Goal: Information Seeking & Learning: Find specific fact

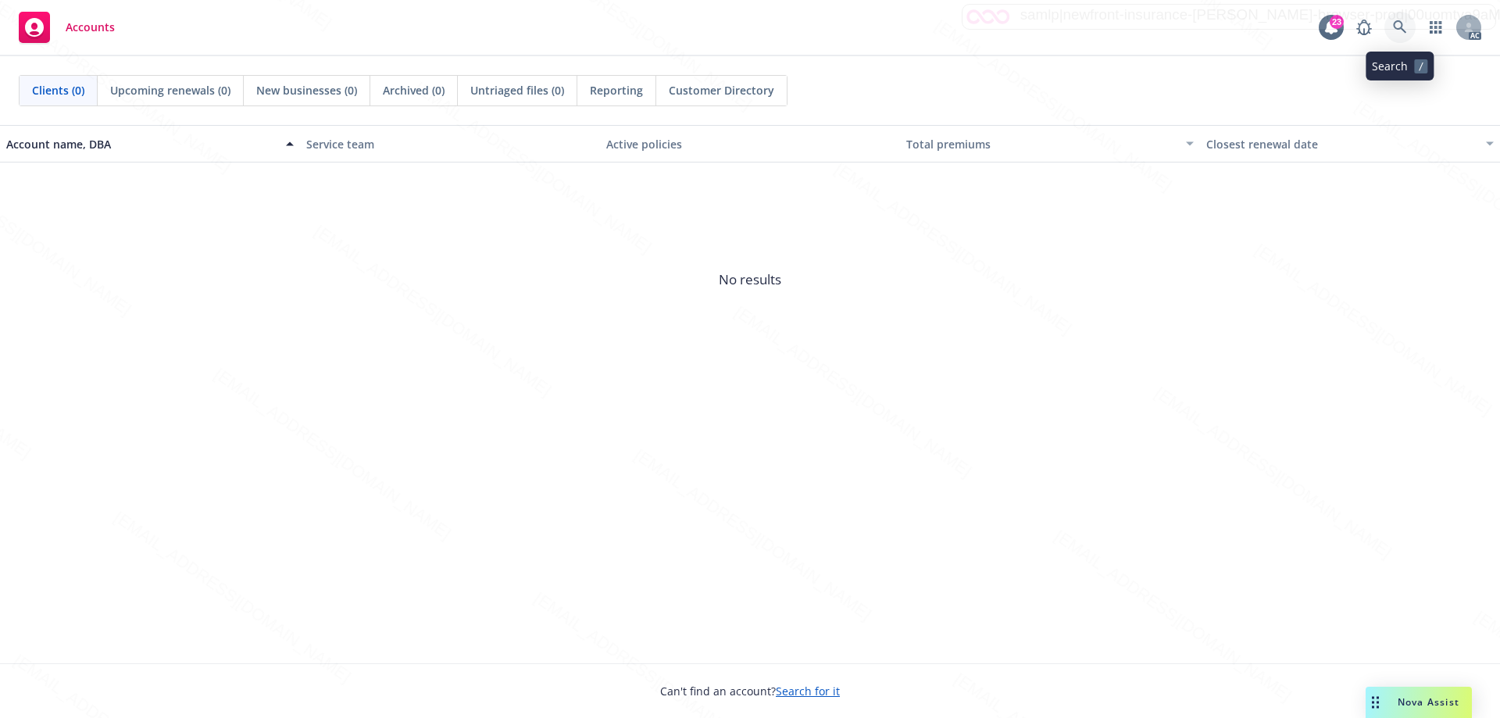
click at [1403, 25] on icon at bounding box center [1399, 26] width 13 height 13
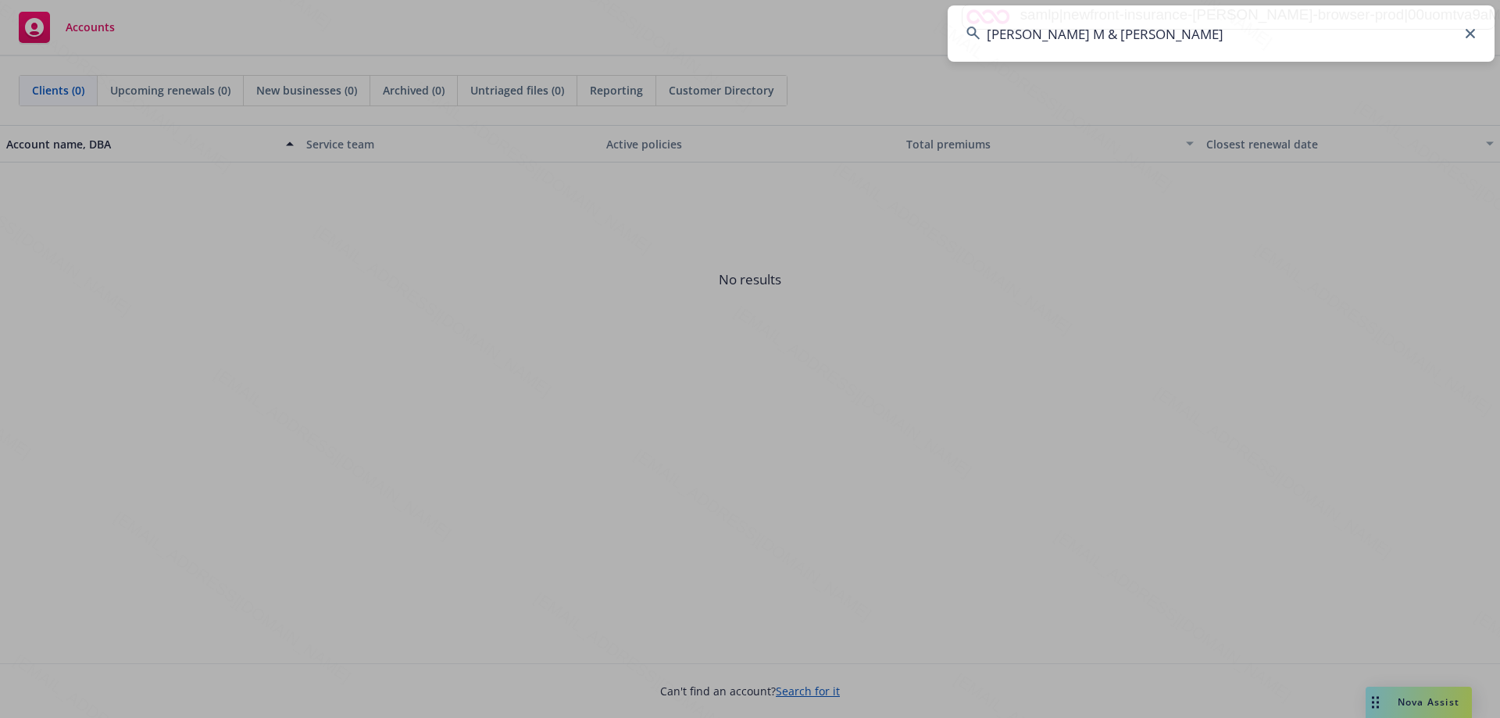
type input "[PERSON_NAME] M & [PERSON_NAME]"
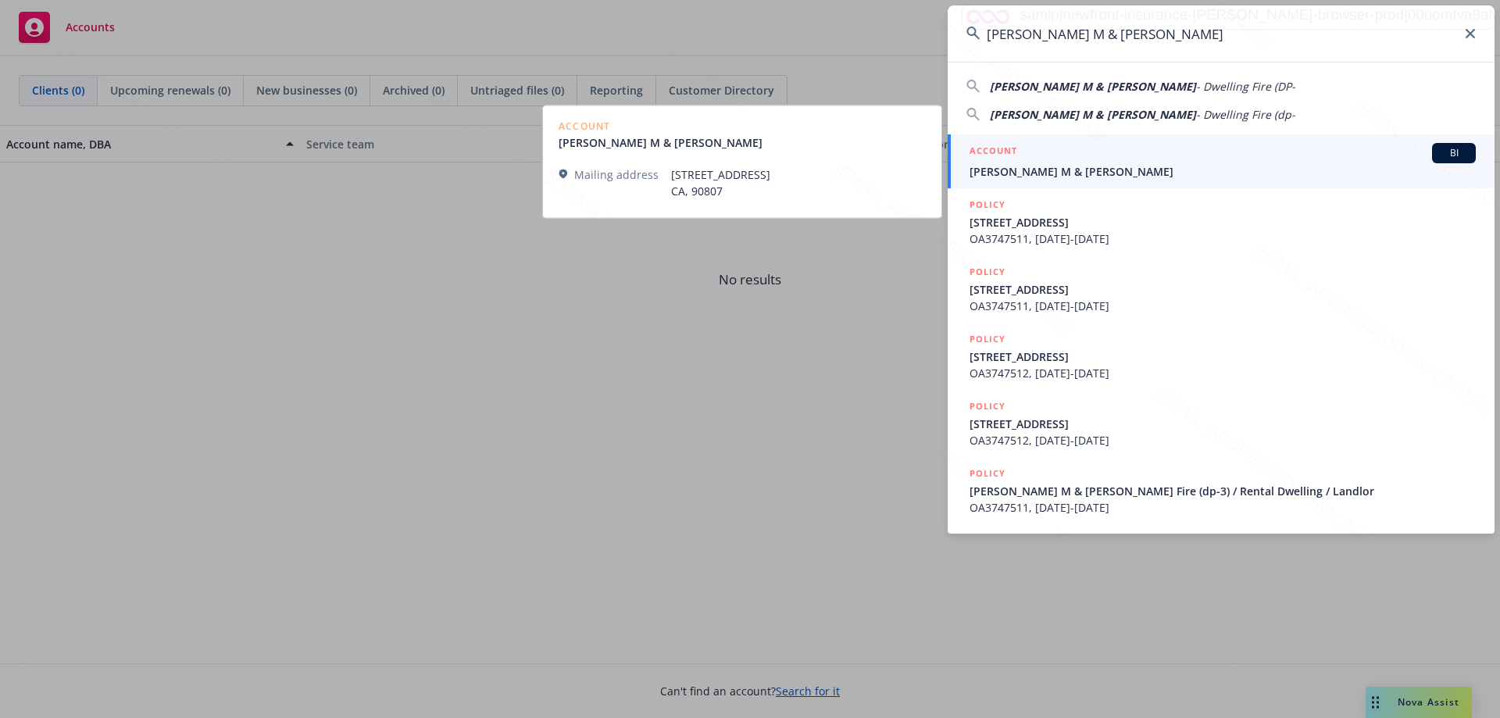
click at [1054, 171] on span "[PERSON_NAME] M & [PERSON_NAME]" at bounding box center [1223, 171] width 506 height 16
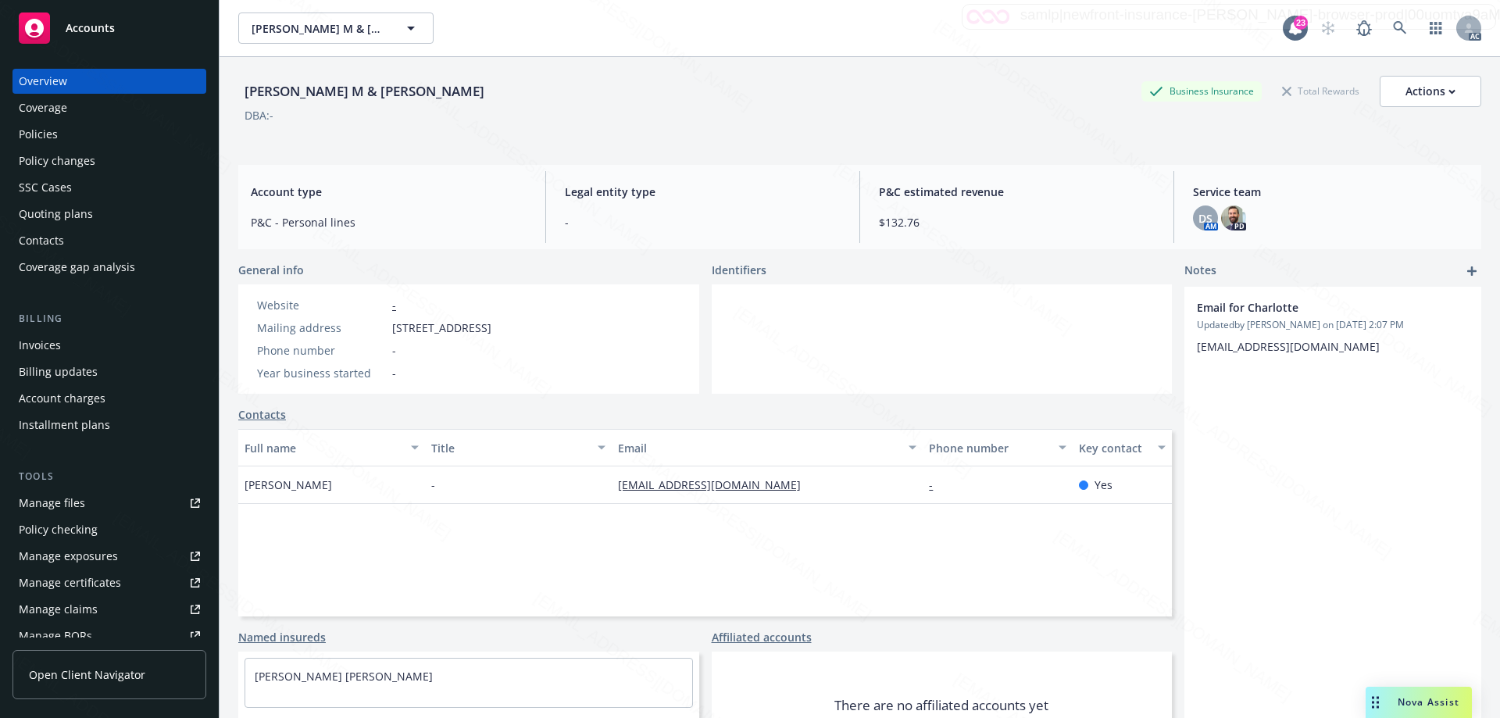
click at [45, 134] on div "Policies" at bounding box center [38, 134] width 39 height 25
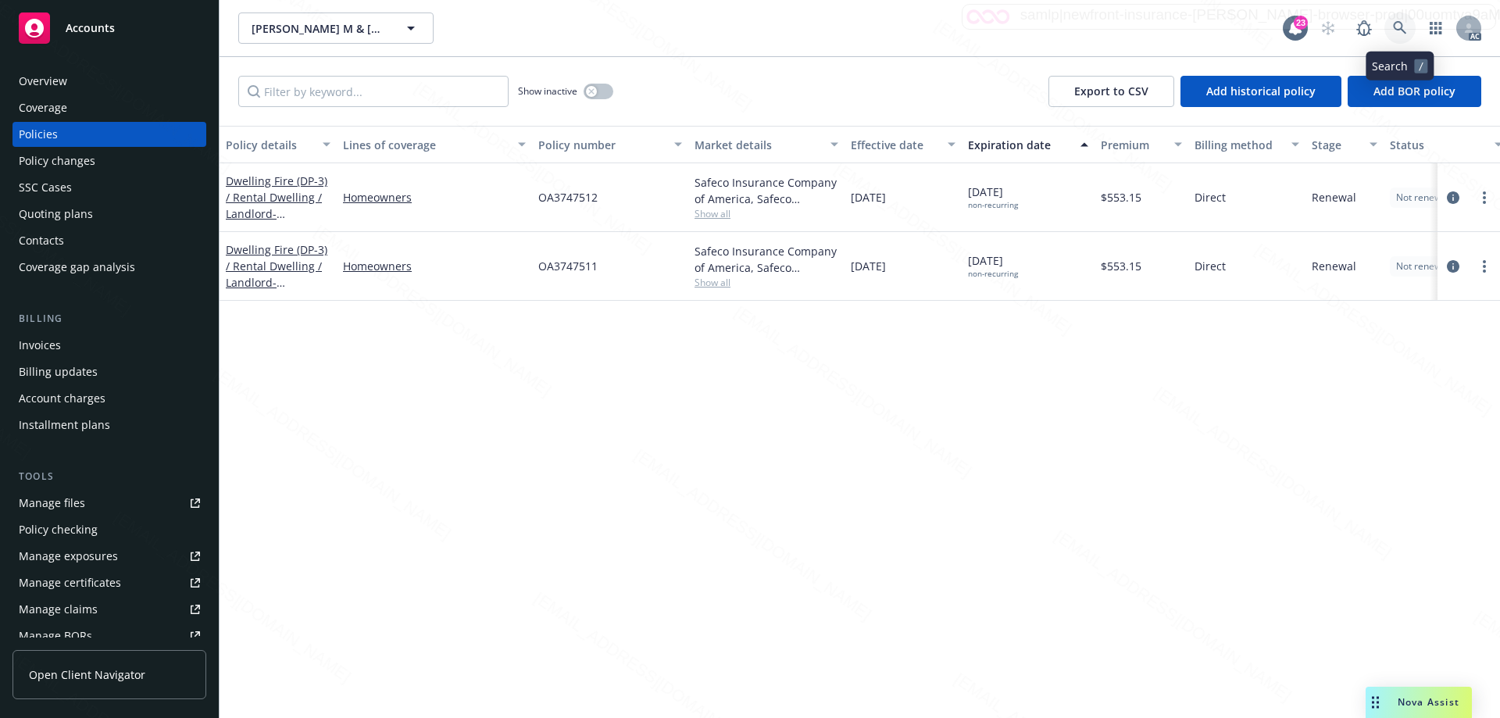
click at [1400, 26] on icon at bounding box center [1400, 28] width 14 height 14
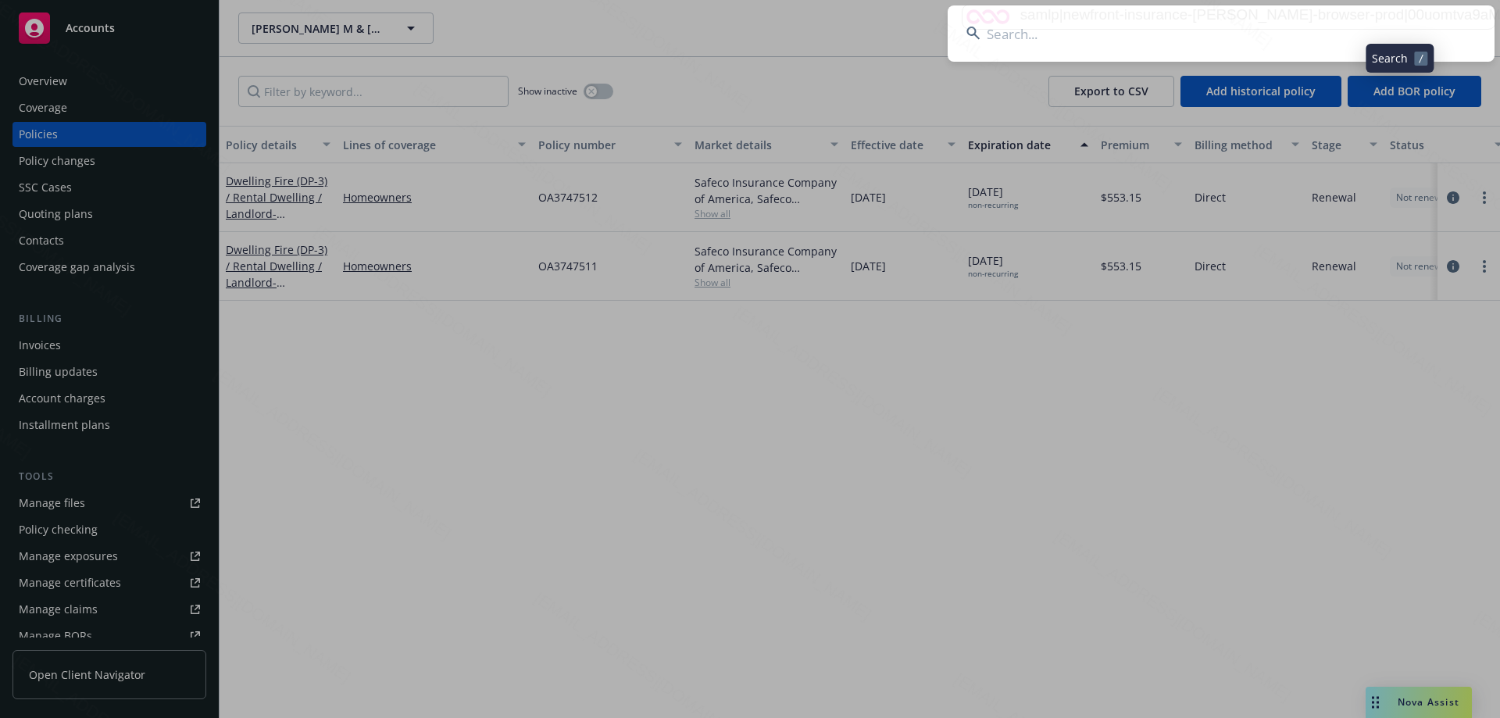
type input "[PERSON_NAME]"
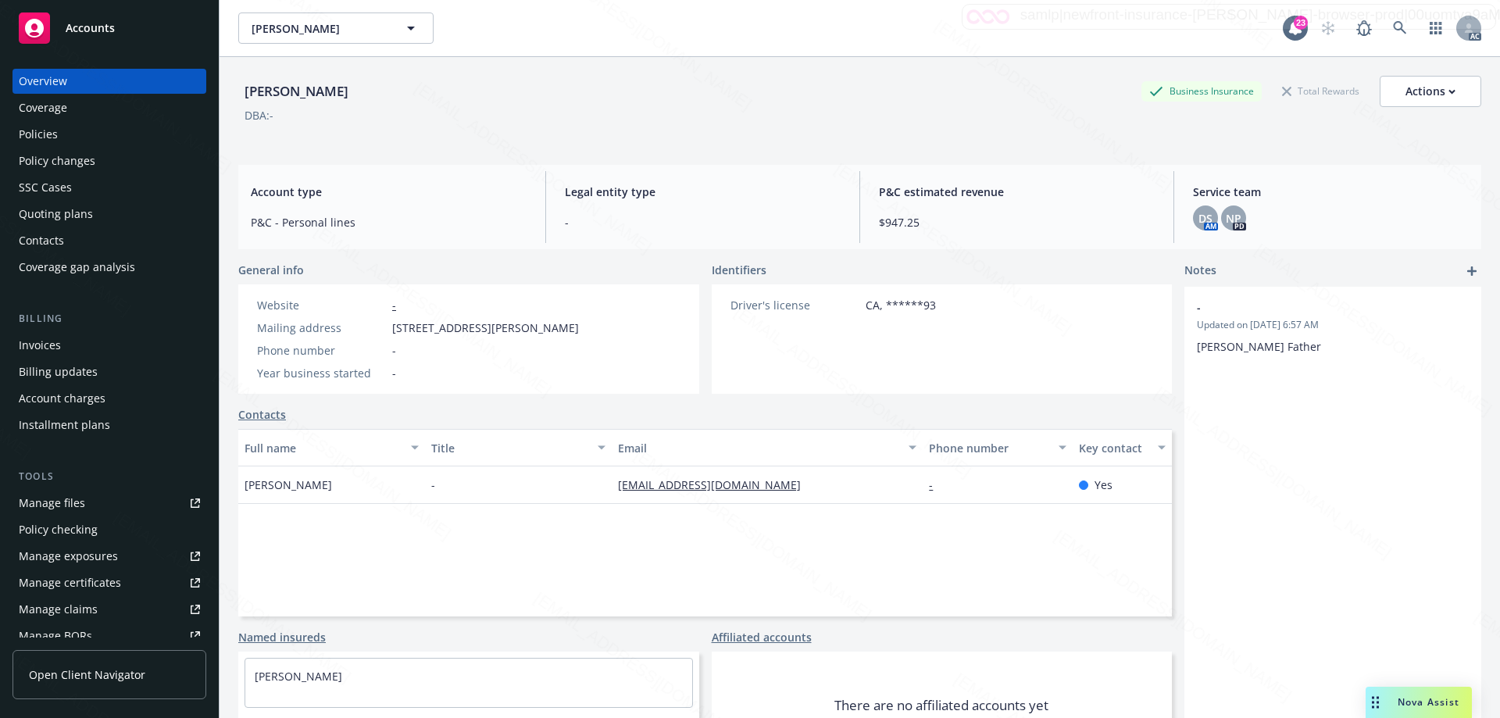
click at [45, 137] on div "Policies" at bounding box center [38, 134] width 39 height 25
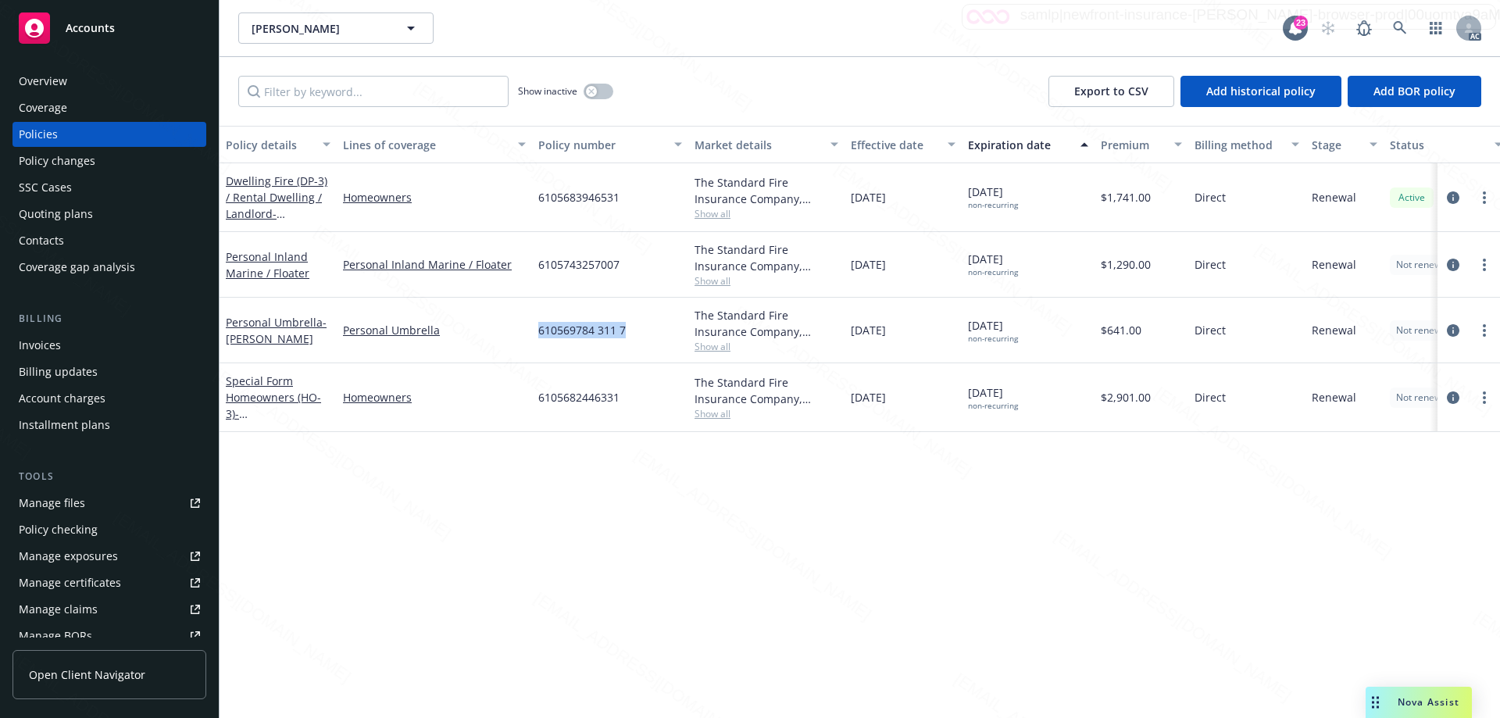
drag, startPoint x: 634, startPoint y: 330, endPoint x: 709, endPoint y: 164, distance: 181.9
click at [521, 330] on div "Personal Umbrella - [PERSON_NAME] Personal Umbrella 610569784 311 7 The Standar…" at bounding box center [974, 331] width 1508 height 66
copy div "610569784 311 7"
click at [621, 398] on div "6105682446331" at bounding box center [610, 397] width 156 height 69
drag, startPoint x: 621, startPoint y: 398, endPoint x: 535, endPoint y: 402, distance: 86.9
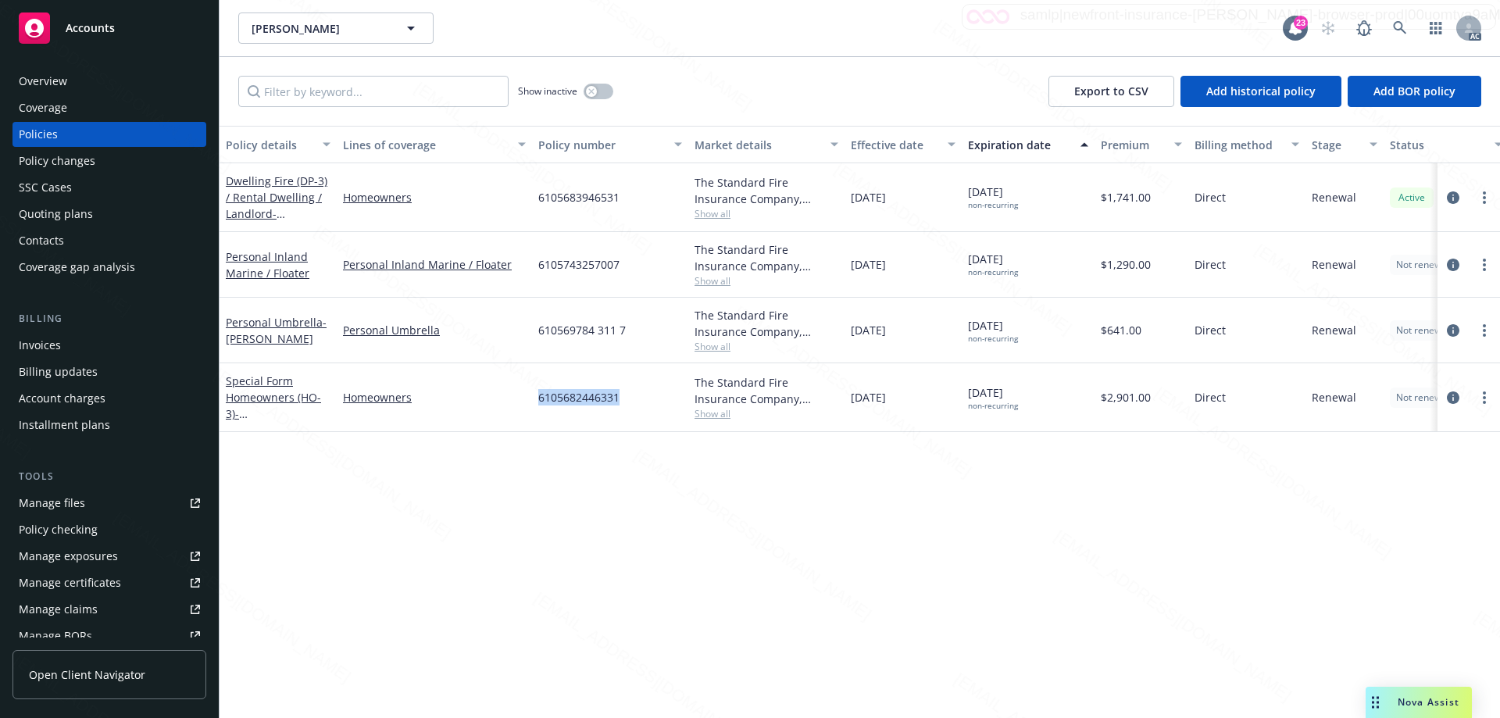
click at [534, 402] on div "6105682446331" at bounding box center [610, 397] width 156 height 69
copy span "6105682446331"
drag, startPoint x: 624, startPoint y: 266, endPoint x: 534, endPoint y: 266, distance: 89.9
click at [534, 266] on div "6105743257007" at bounding box center [610, 265] width 156 height 66
copy span "6105743257007"
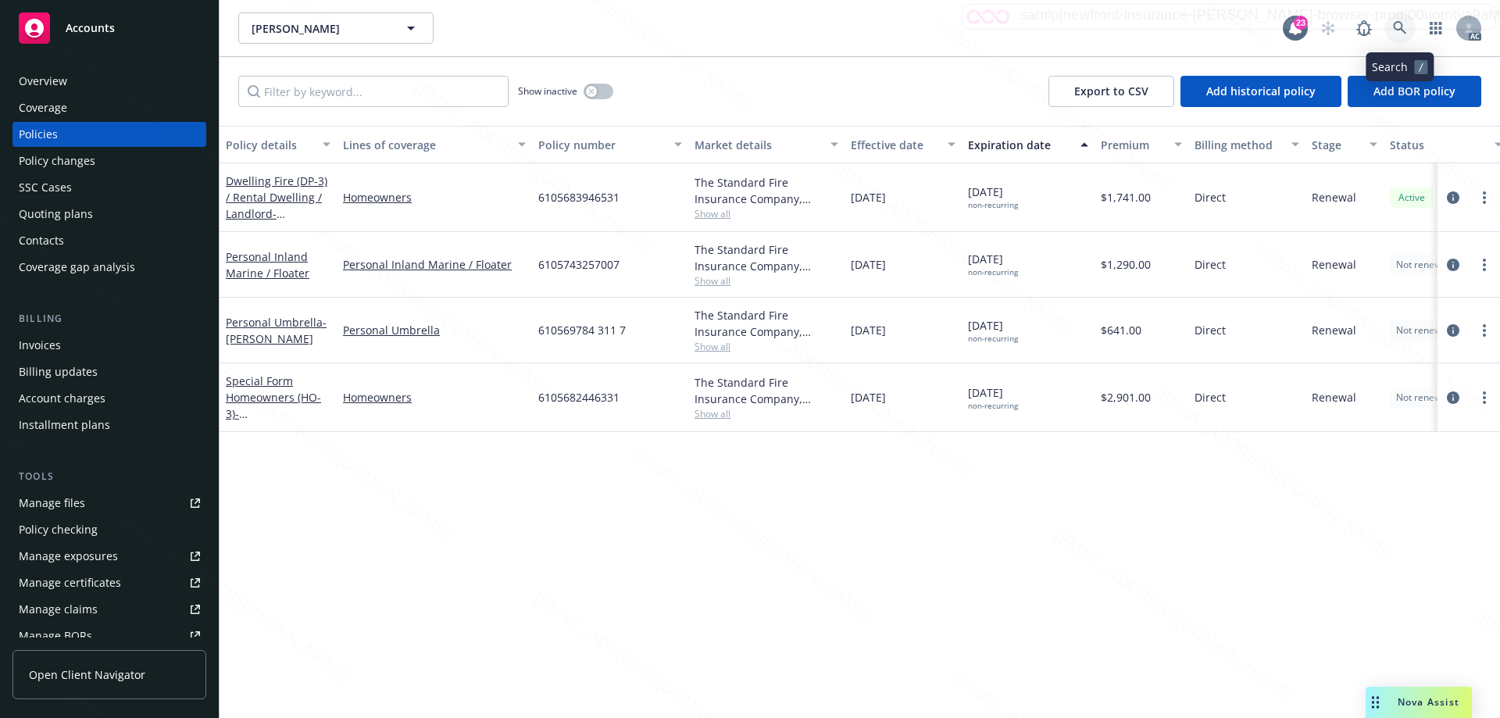
click at [1399, 23] on icon at bounding box center [1399, 27] width 13 height 13
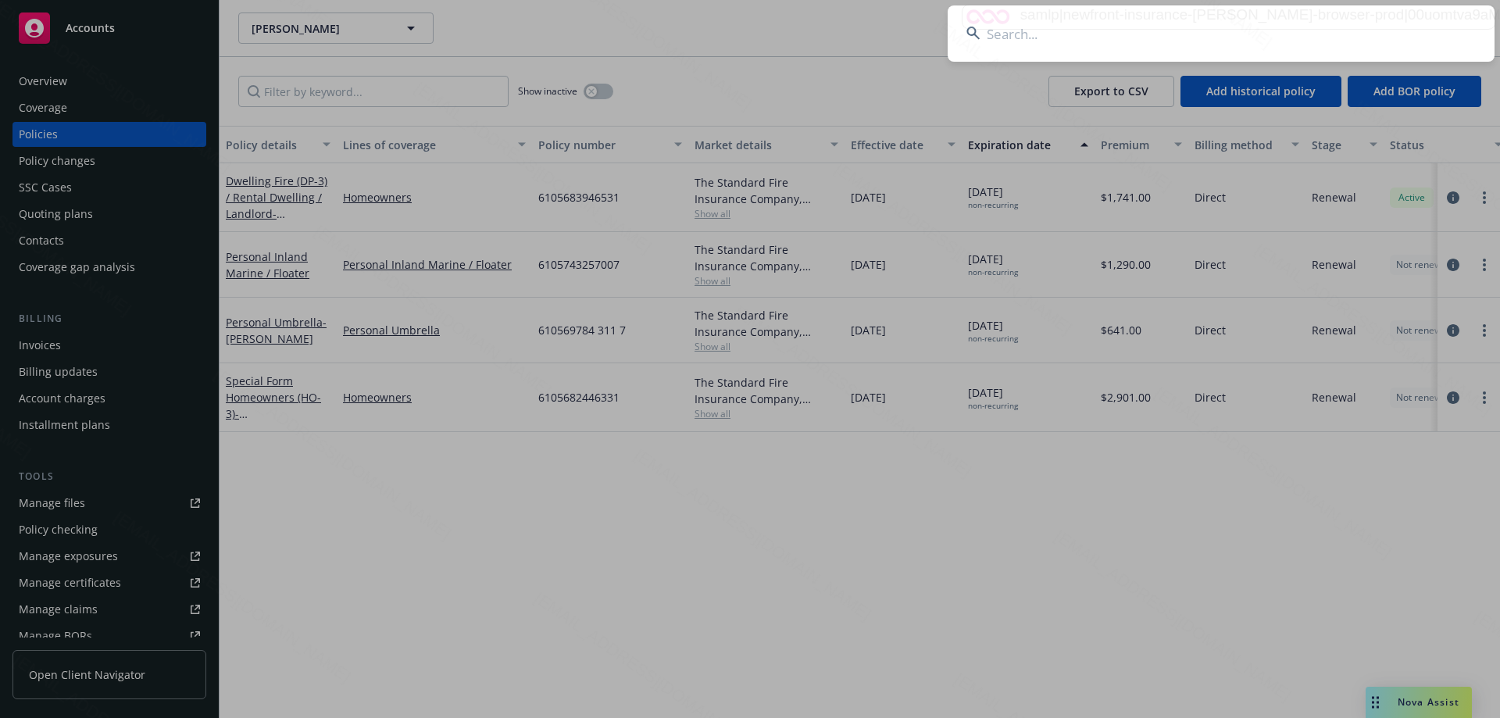
type input "[PERSON_NAME] & [PERSON_NAME]"
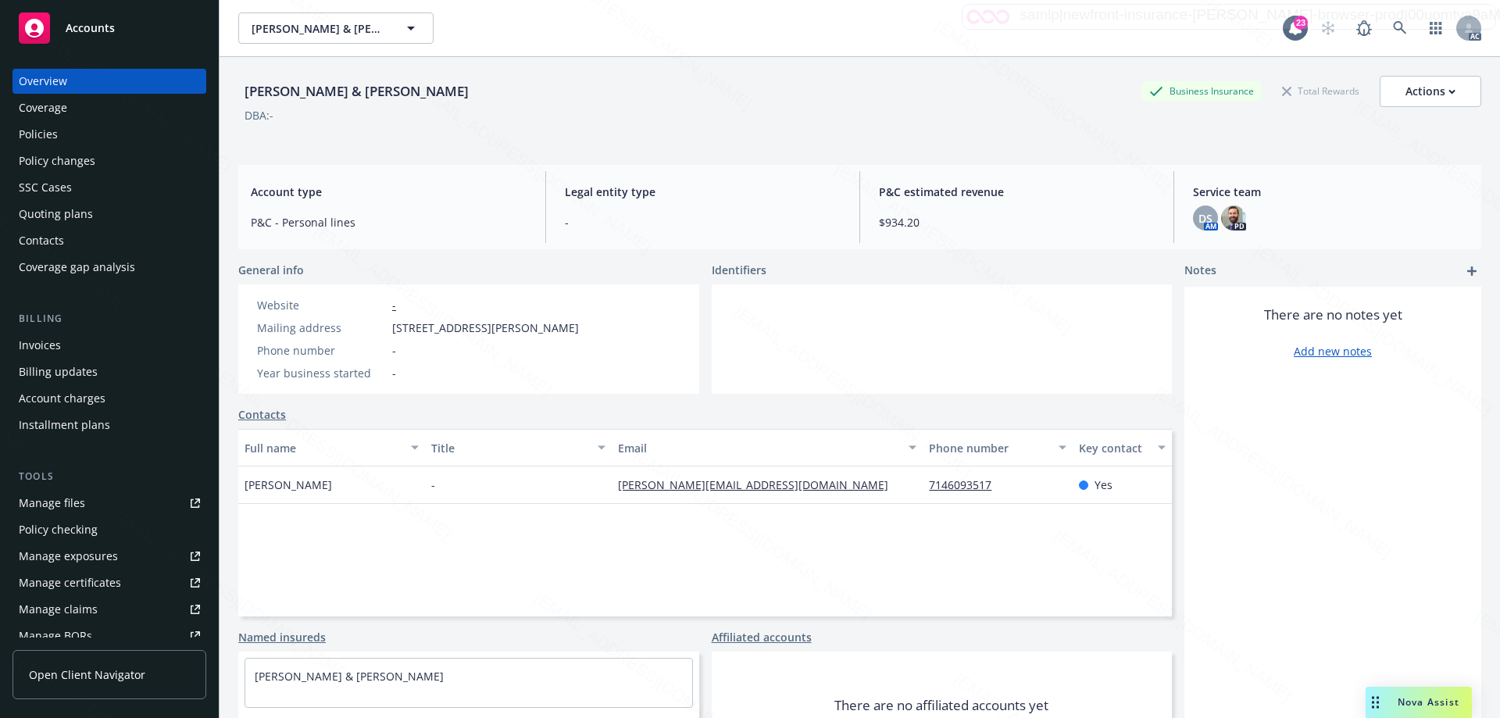
click at [80, 137] on div "Policies" at bounding box center [109, 134] width 181 height 25
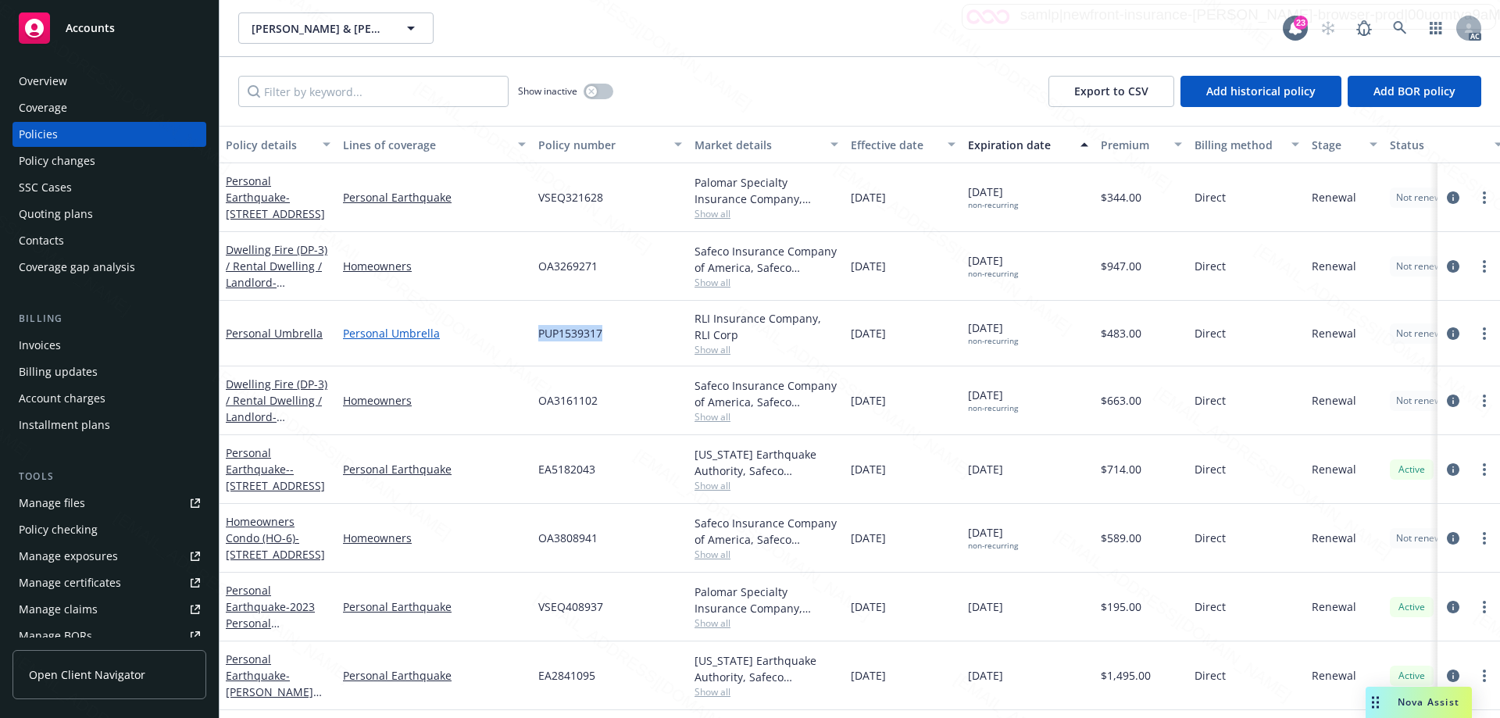
drag, startPoint x: 599, startPoint y: 338, endPoint x: 524, endPoint y: 338, distance: 75.0
click at [524, 338] on div "Personal Umbrella Personal Umbrella PUP1539317 RLI Insurance Company, RLI Corp …" at bounding box center [974, 334] width 1508 height 66
copy div "PUP1539317"
click at [617, 331] on div "PUP1539317" at bounding box center [610, 334] width 156 height 66
drag, startPoint x: 607, startPoint y: 331, endPoint x: 527, endPoint y: 331, distance: 80.5
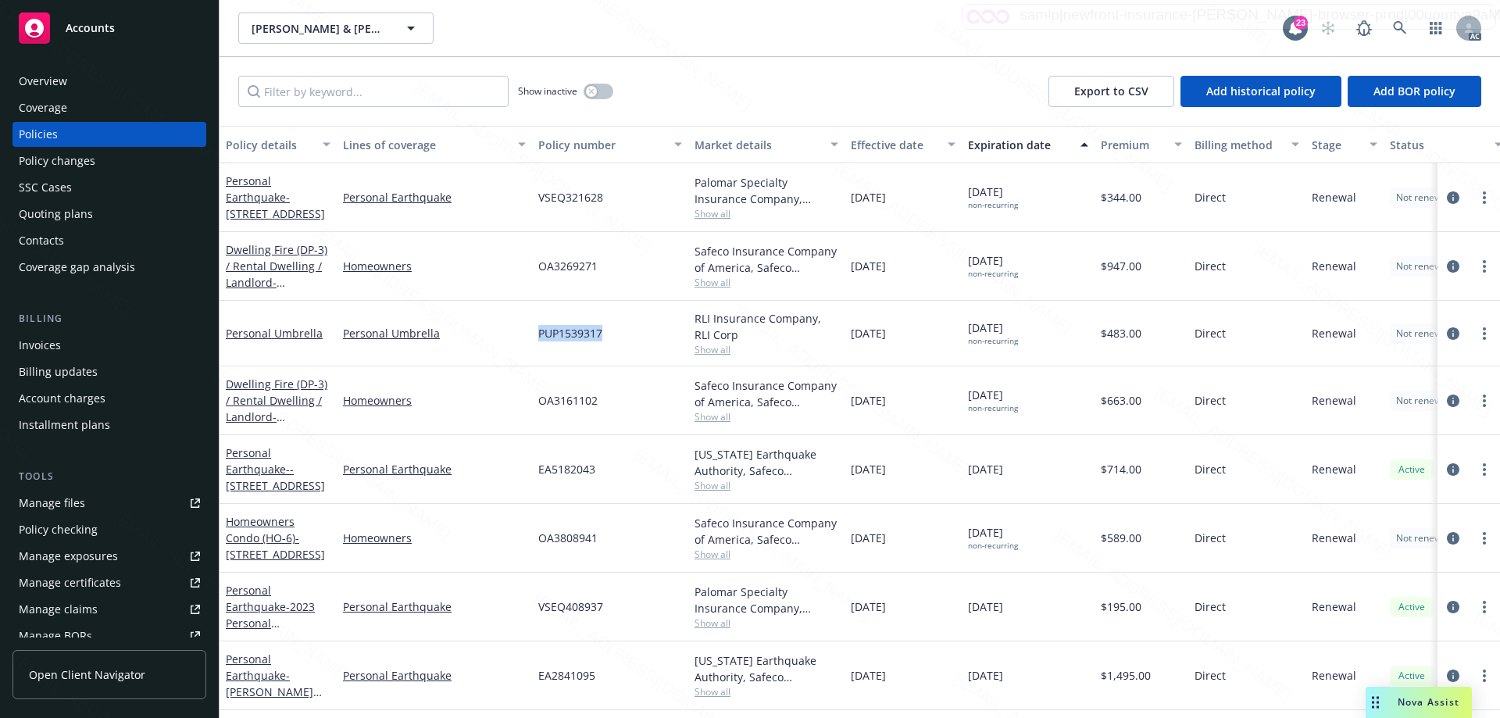
click at [527, 331] on div "Personal Umbrella Personal Umbrella PUP1539317 RLI Insurance Company, RLI Corp …" at bounding box center [974, 334] width 1508 height 66
copy div "PUP1539317"
click at [1403, 29] on icon at bounding box center [1400, 28] width 14 height 14
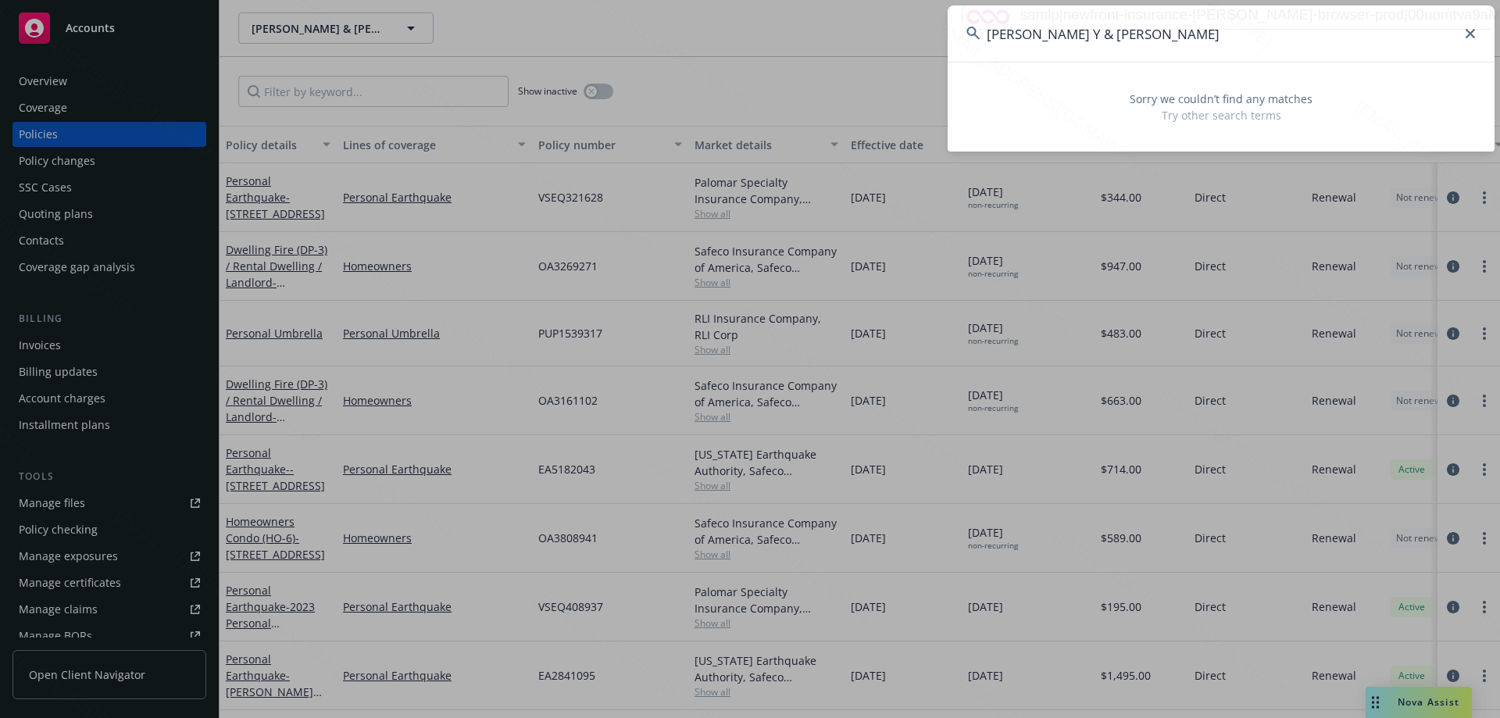
click at [1043, 33] on input "[PERSON_NAME] Y & [PERSON_NAME]" at bounding box center [1221, 33] width 547 height 56
paste input "[PERSON_NAME] & [PERSON_NAME]"
type input "[PERSON_NAME] & [PERSON_NAME] Y"
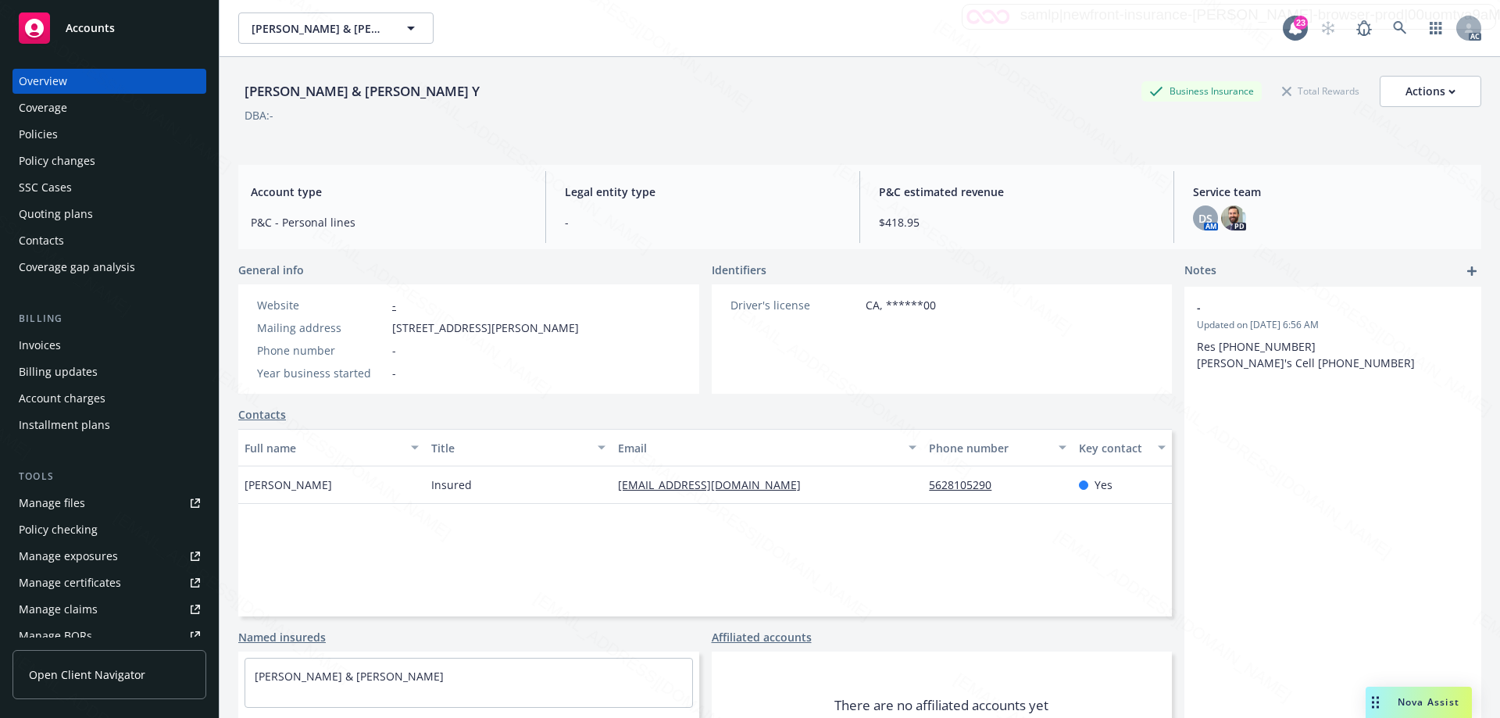
click at [42, 132] on div "Policies" at bounding box center [38, 134] width 39 height 25
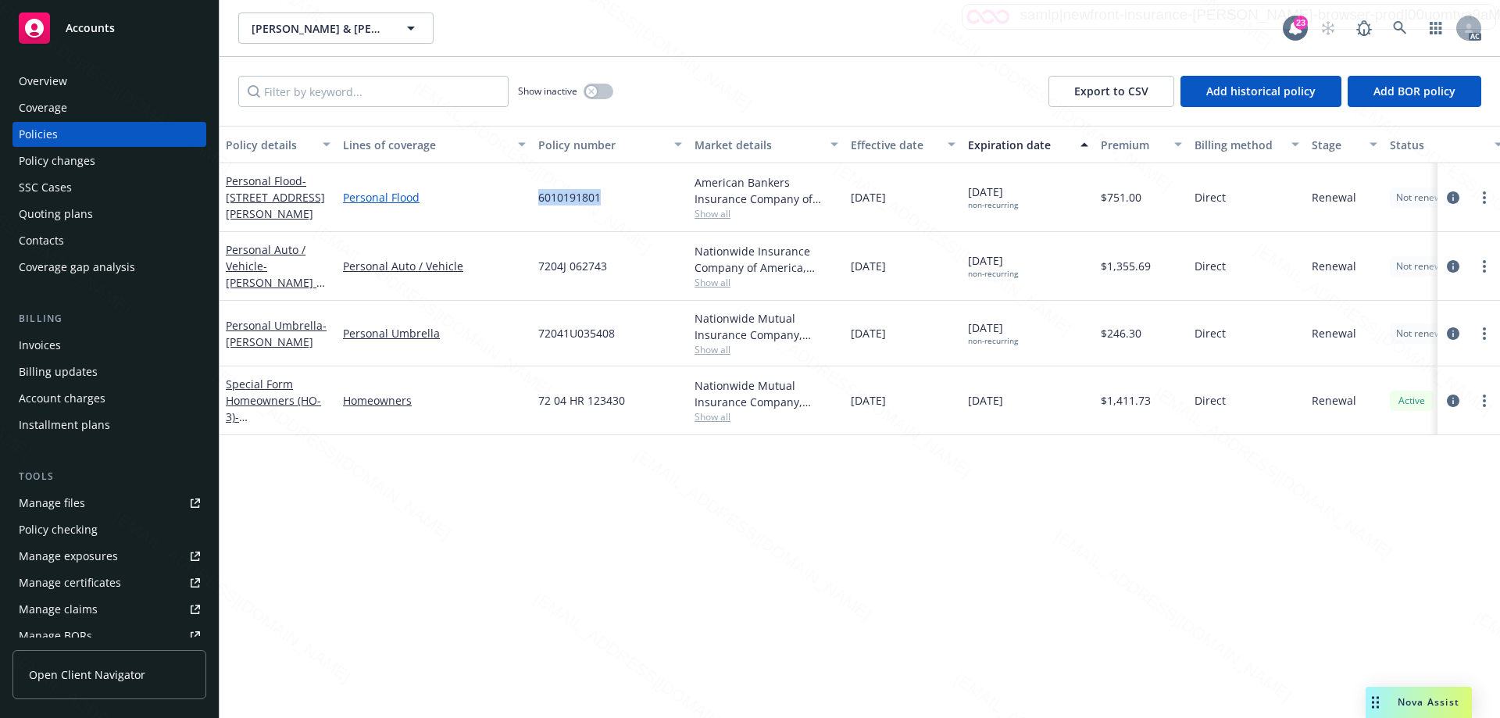
drag, startPoint x: 608, startPoint y: 195, endPoint x: 524, endPoint y: 197, distance: 83.6
click at [524, 197] on div "Personal Flood - [STREET_ADDRESS] Personal Flood 6010191801 American Bankers In…" at bounding box center [974, 197] width 1508 height 69
copy div "6010191801"
click at [1398, 22] on icon at bounding box center [1399, 27] width 13 height 13
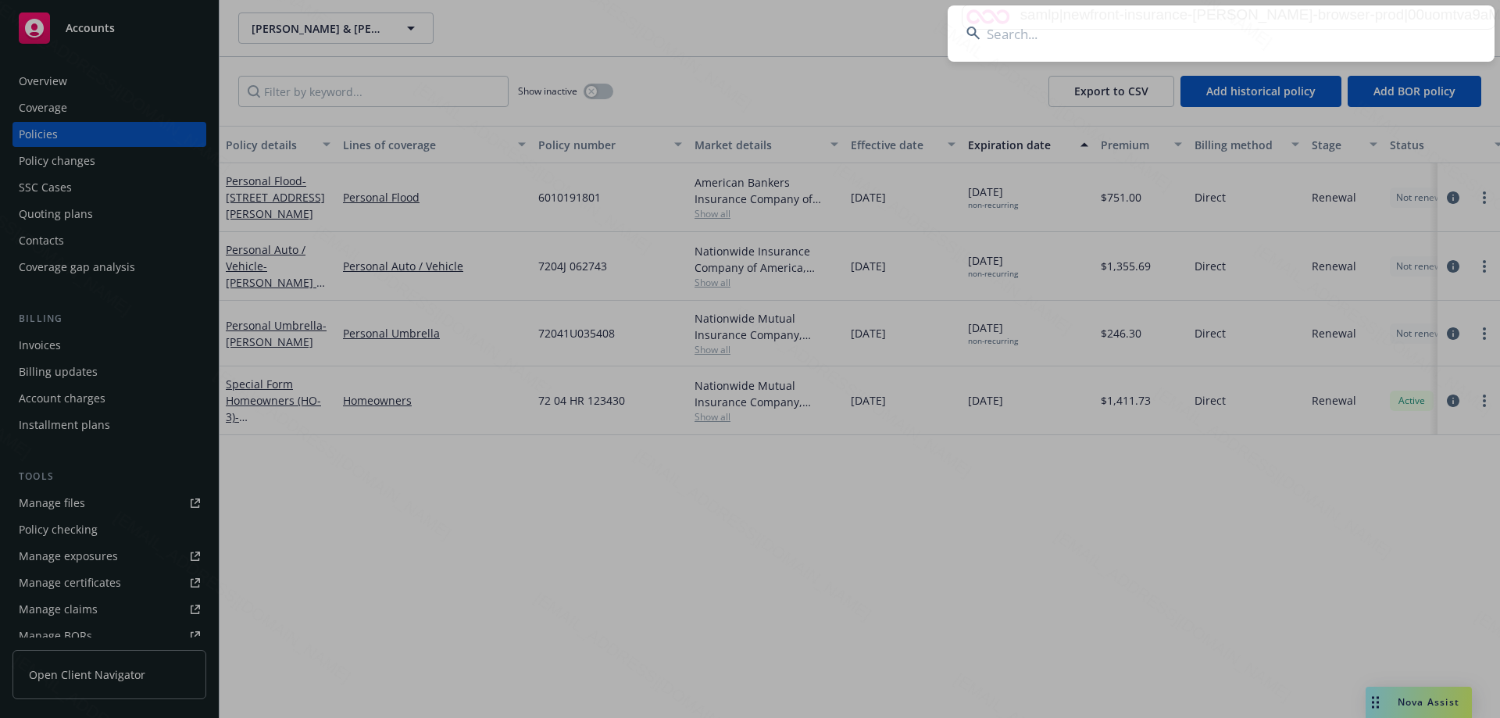
type input "Keam, Sakphan & [PERSON_NAME] (PL)"
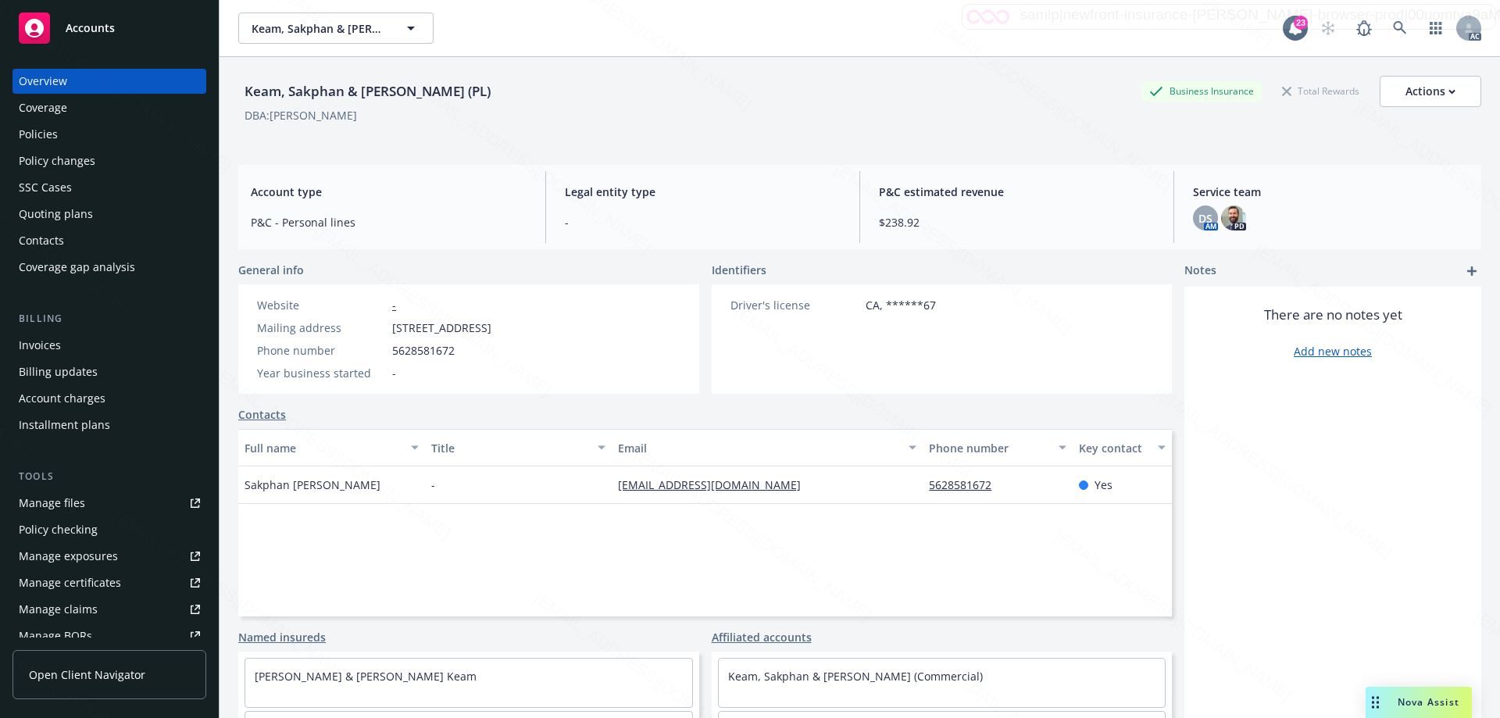
click at [45, 141] on div "Policies" at bounding box center [38, 134] width 39 height 25
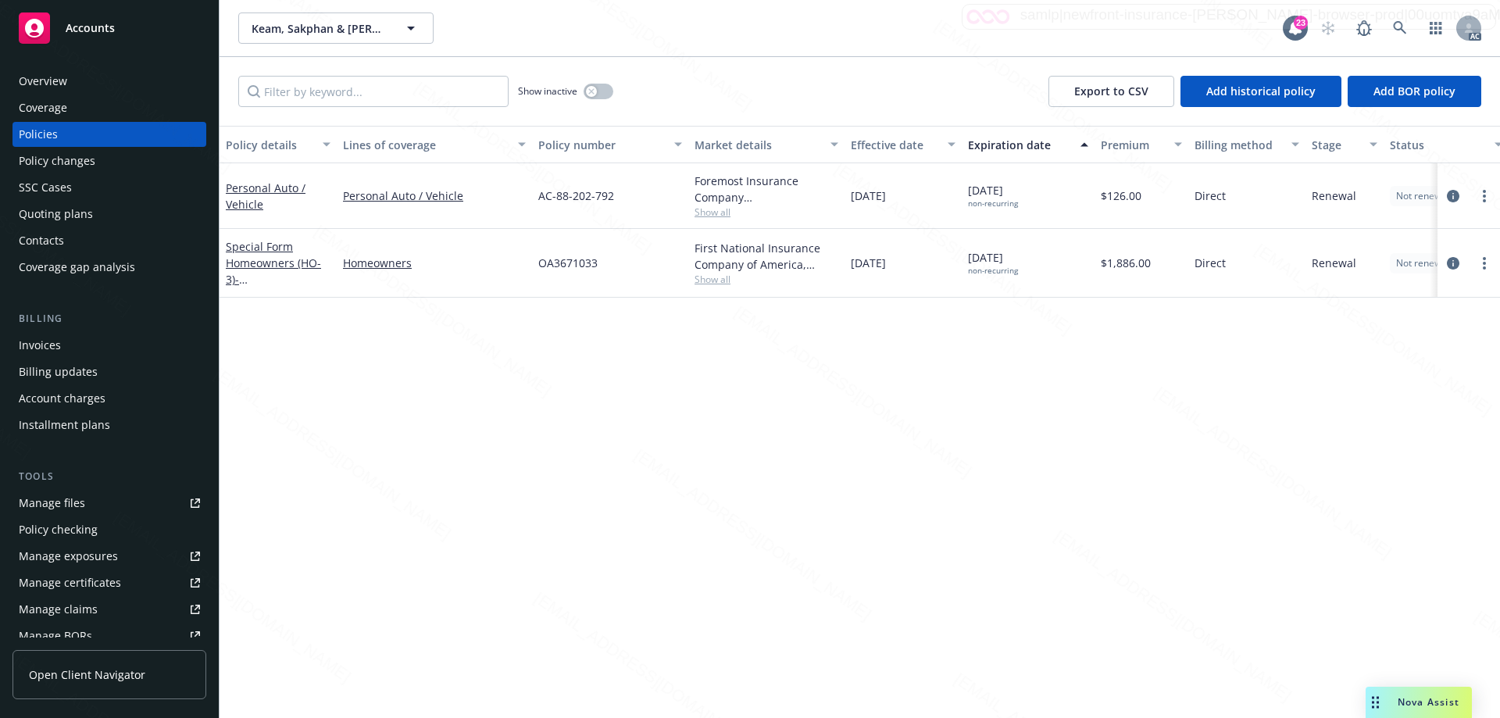
click at [715, 211] on span "Show all" at bounding box center [767, 212] width 144 height 13
click at [929, 455] on div "Policy details Lines of coverage Policy number Market details Effective date Ex…" at bounding box center [860, 422] width 1281 height 592
click at [710, 278] on span "Show all" at bounding box center [767, 279] width 144 height 13
click at [714, 210] on span "Show all" at bounding box center [767, 212] width 144 height 13
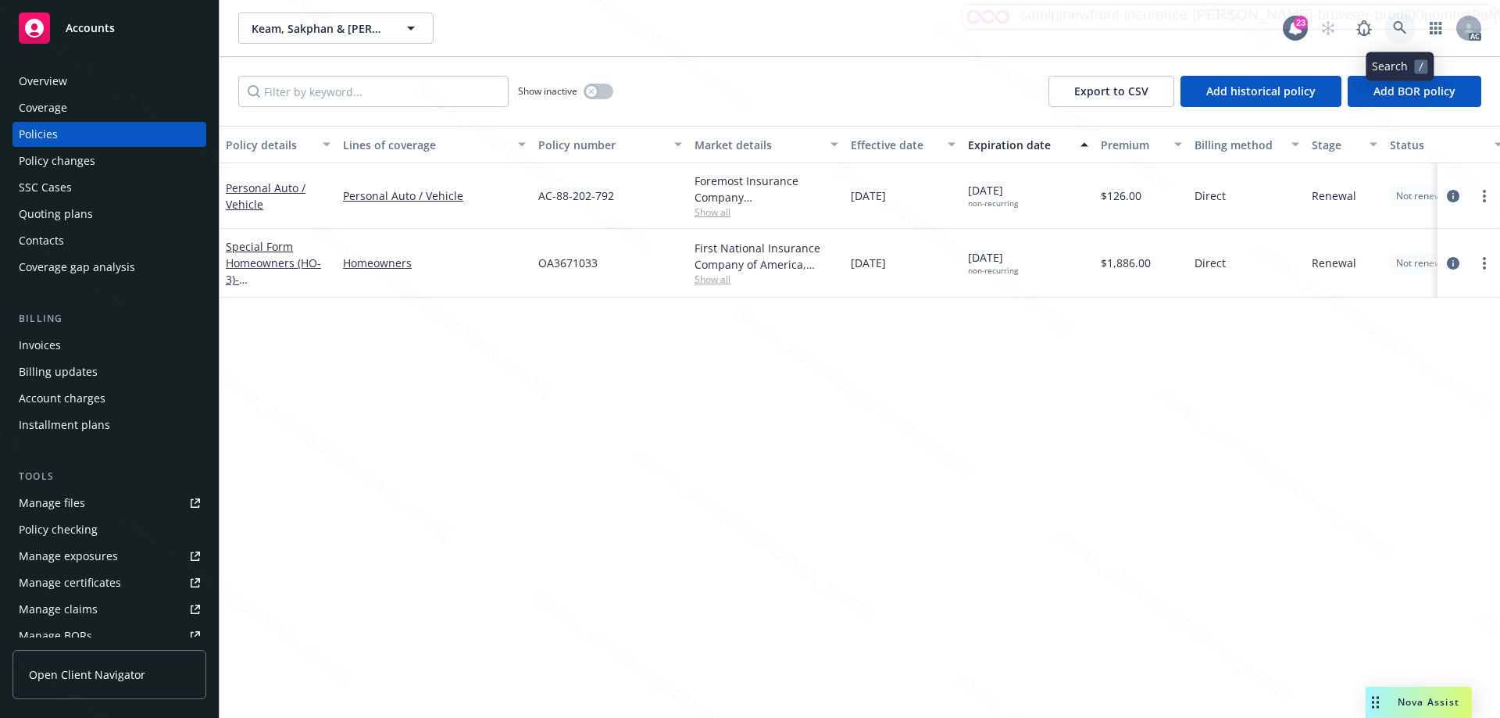
click at [1403, 25] on icon at bounding box center [1399, 27] width 13 height 13
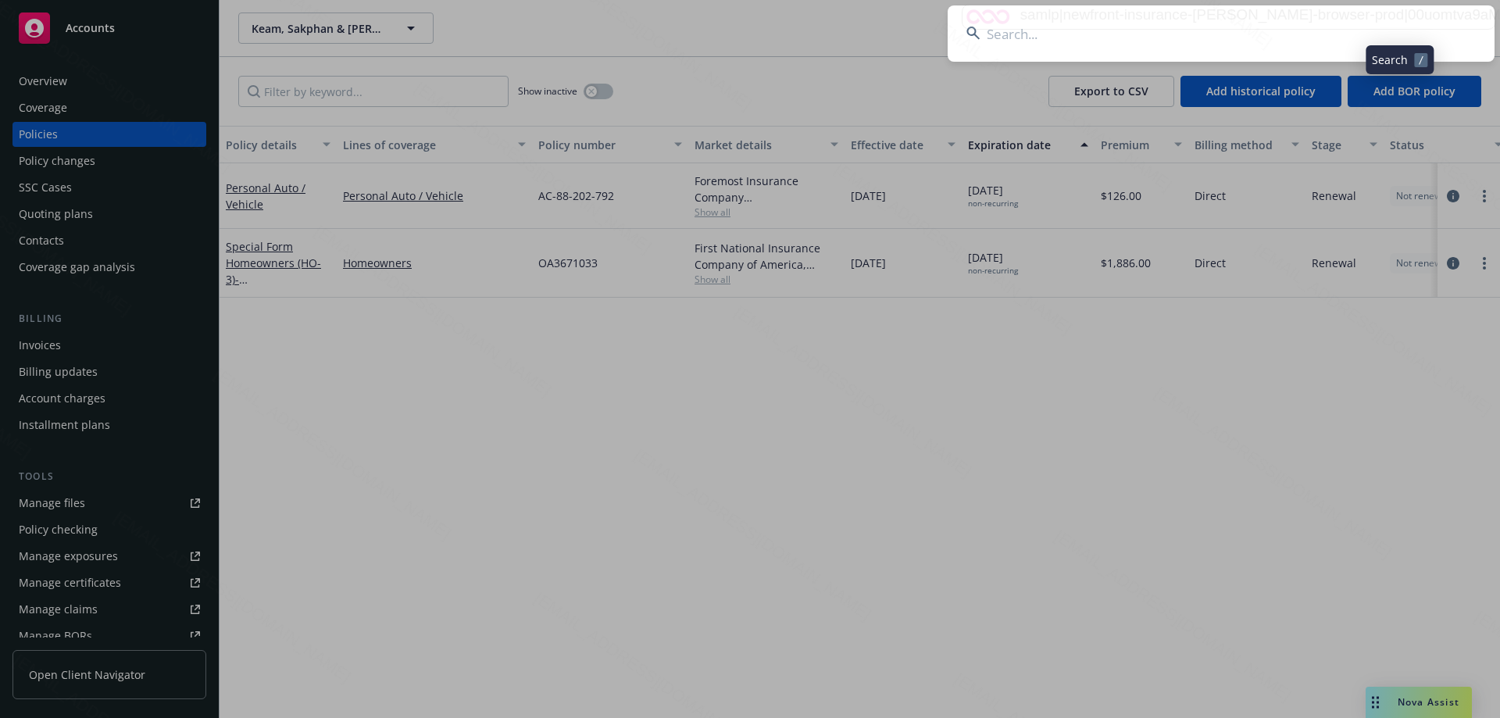
type input "[PERSON_NAME]"
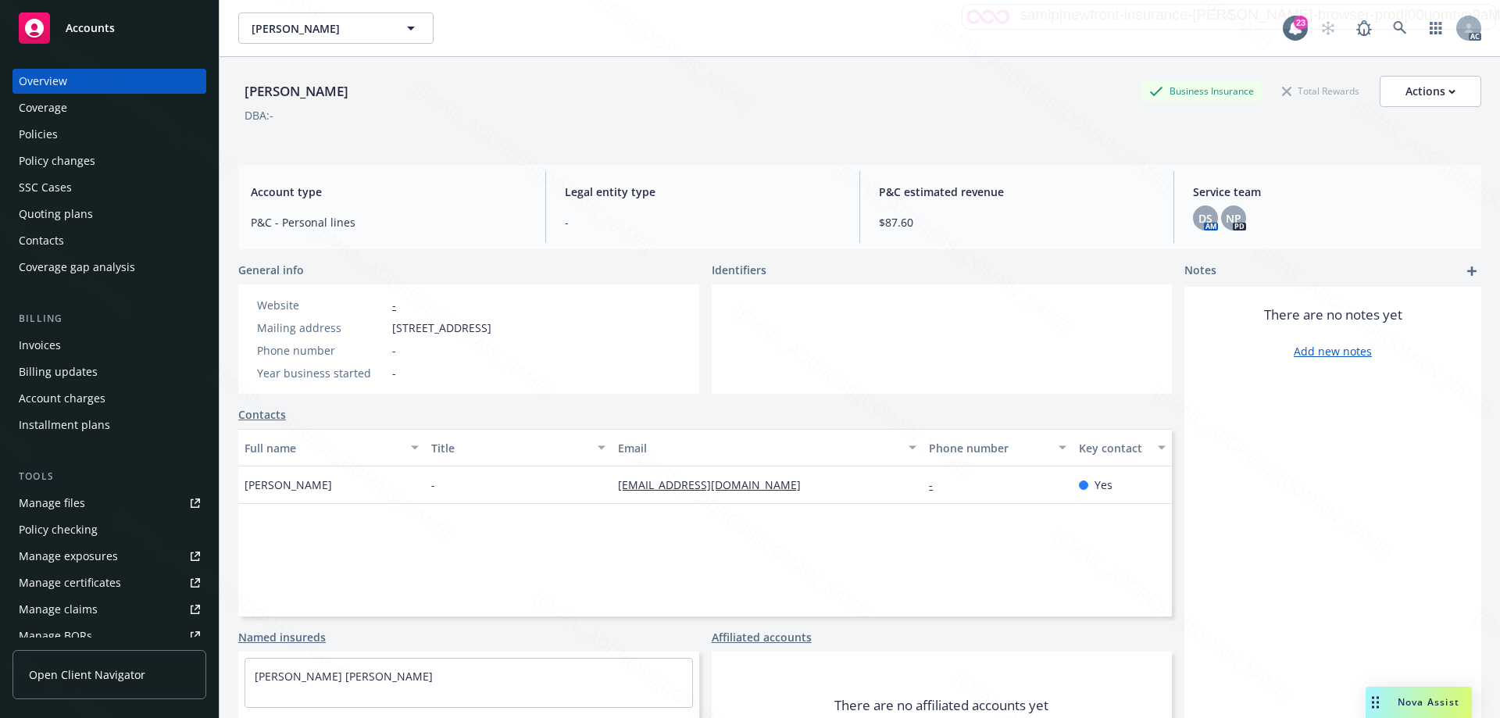
click at [52, 132] on div "Policies" at bounding box center [38, 134] width 39 height 25
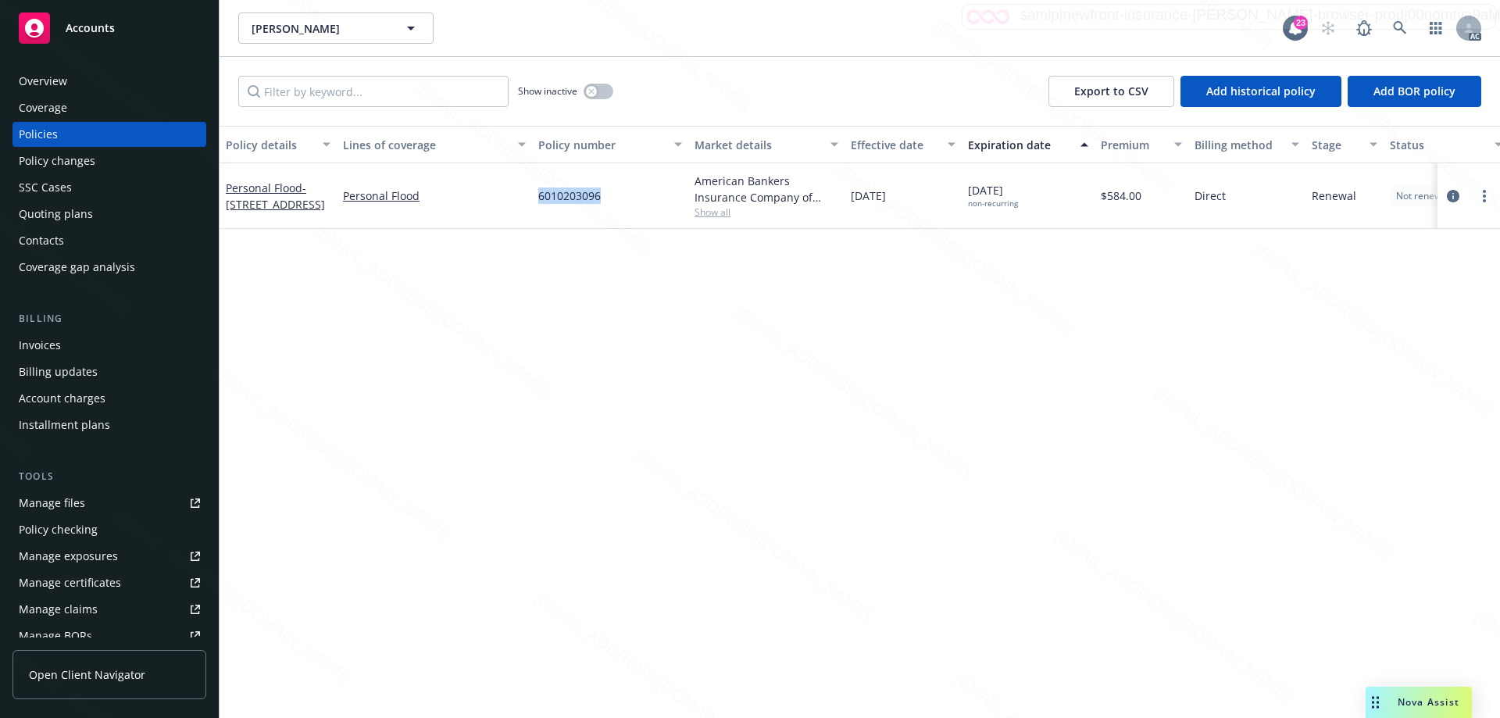
drag, startPoint x: 607, startPoint y: 199, endPoint x: 531, endPoint y: 198, distance: 76.6
click at [531, 198] on div "Personal Flood - [STREET_ADDRESS] Personal Flood 6010203096 American Bankers In…" at bounding box center [974, 196] width 1508 height 66
copy div "6010203096"
click at [713, 216] on span "Show all" at bounding box center [767, 212] width 144 height 13
click at [1405, 27] on icon at bounding box center [1400, 28] width 14 height 14
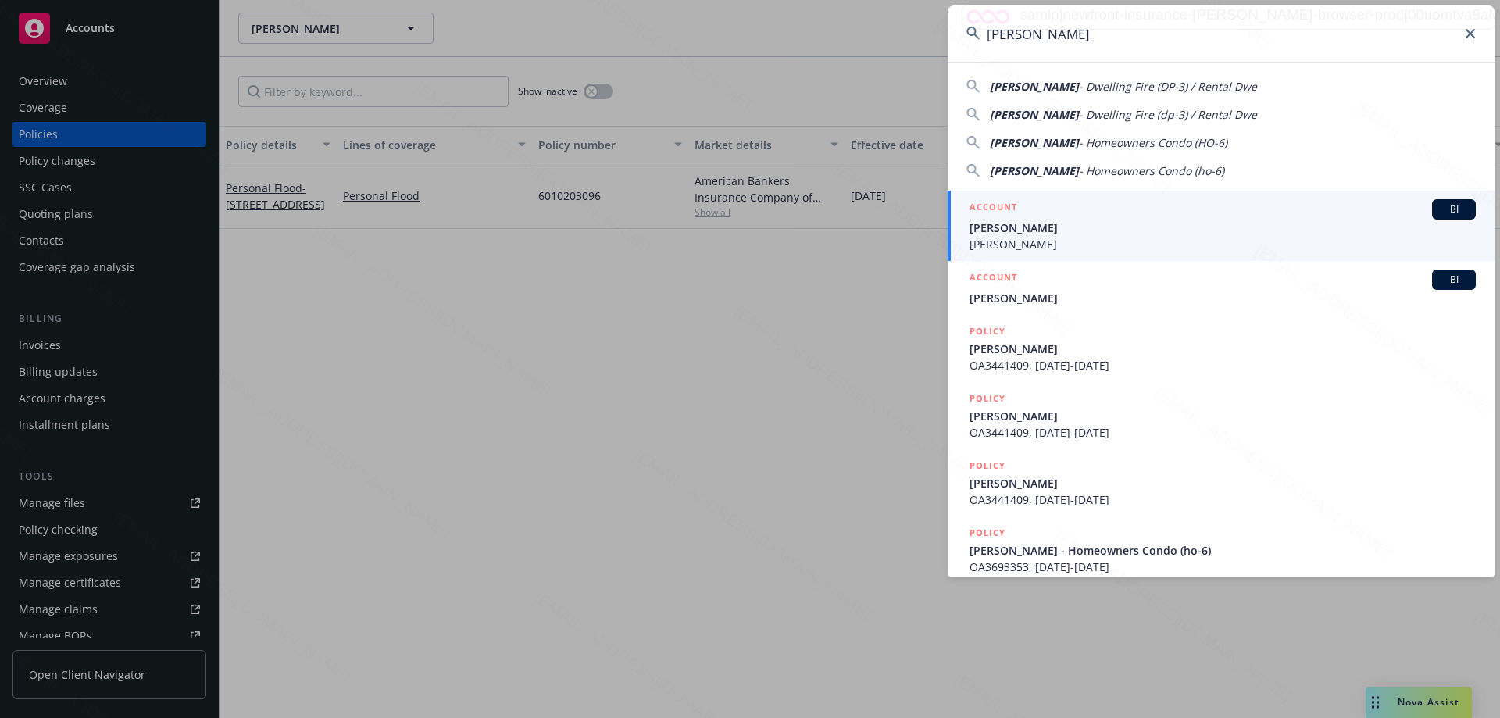
type input "[PERSON_NAME]"
click at [1028, 231] on span "[PERSON_NAME]" at bounding box center [1223, 228] width 506 height 16
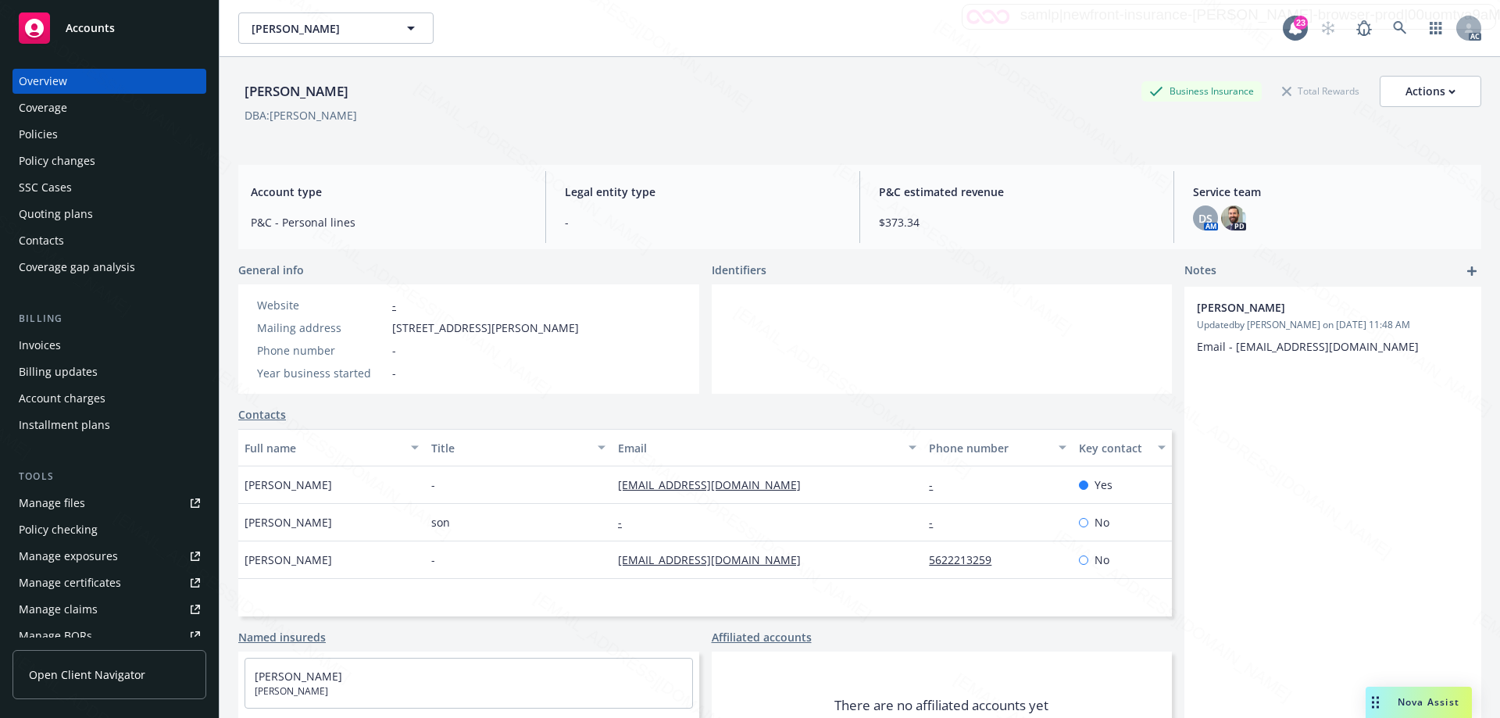
click at [43, 131] on div "Policies" at bounding box center [38, 134] width 39 height 25
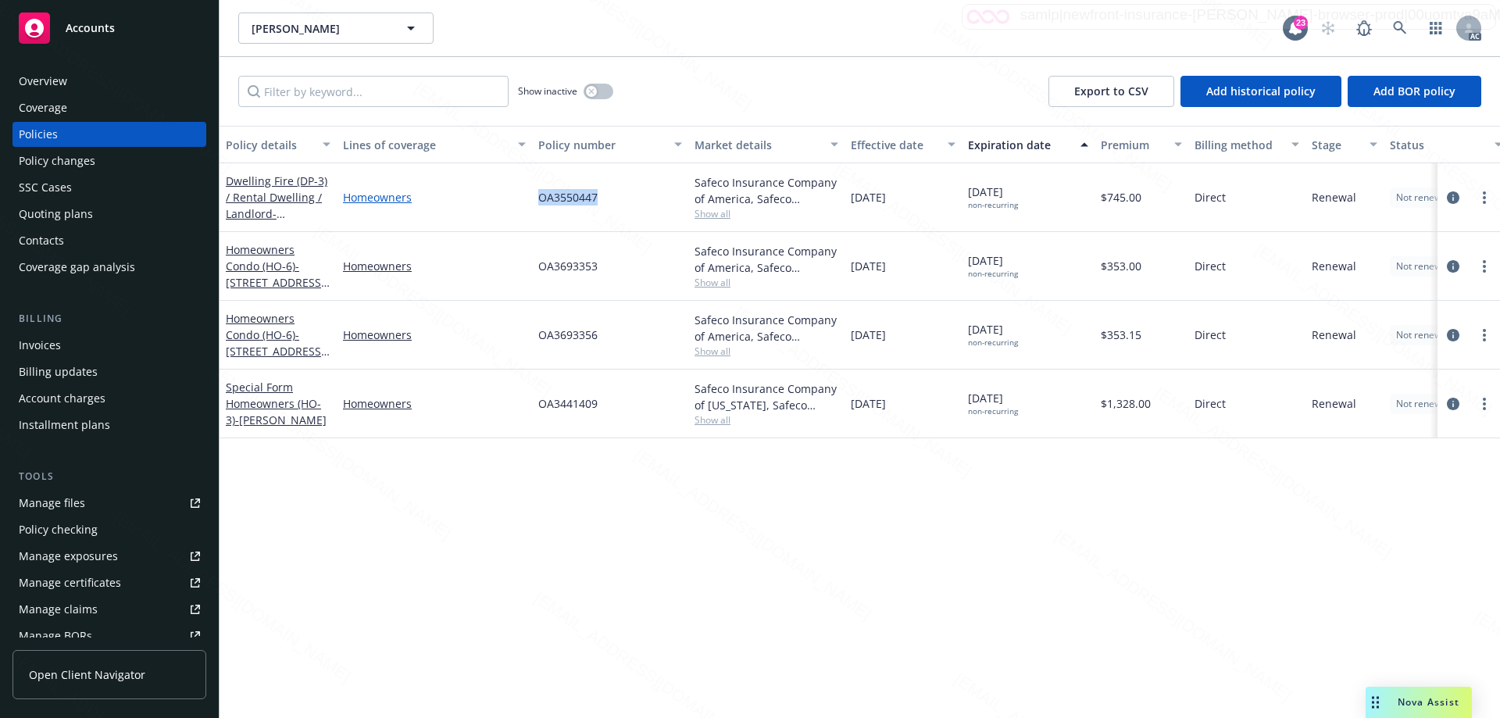
drag, startPoint x: 595, startPoint y: 195, endPoint x: 513, endPoint y: 194, distance: 82.1
click at [513, 194] on div "Dwelling Fire (DP-3) / Rental Dwelling / Landlord - [STREET_ADDRESS] Homeowners…" at bounding box center [974, 197] width 1508 height 69
copy div "OA3550447"
click at [1402, 23] on icon at bounding box center [1399, 27] width 13 height 13
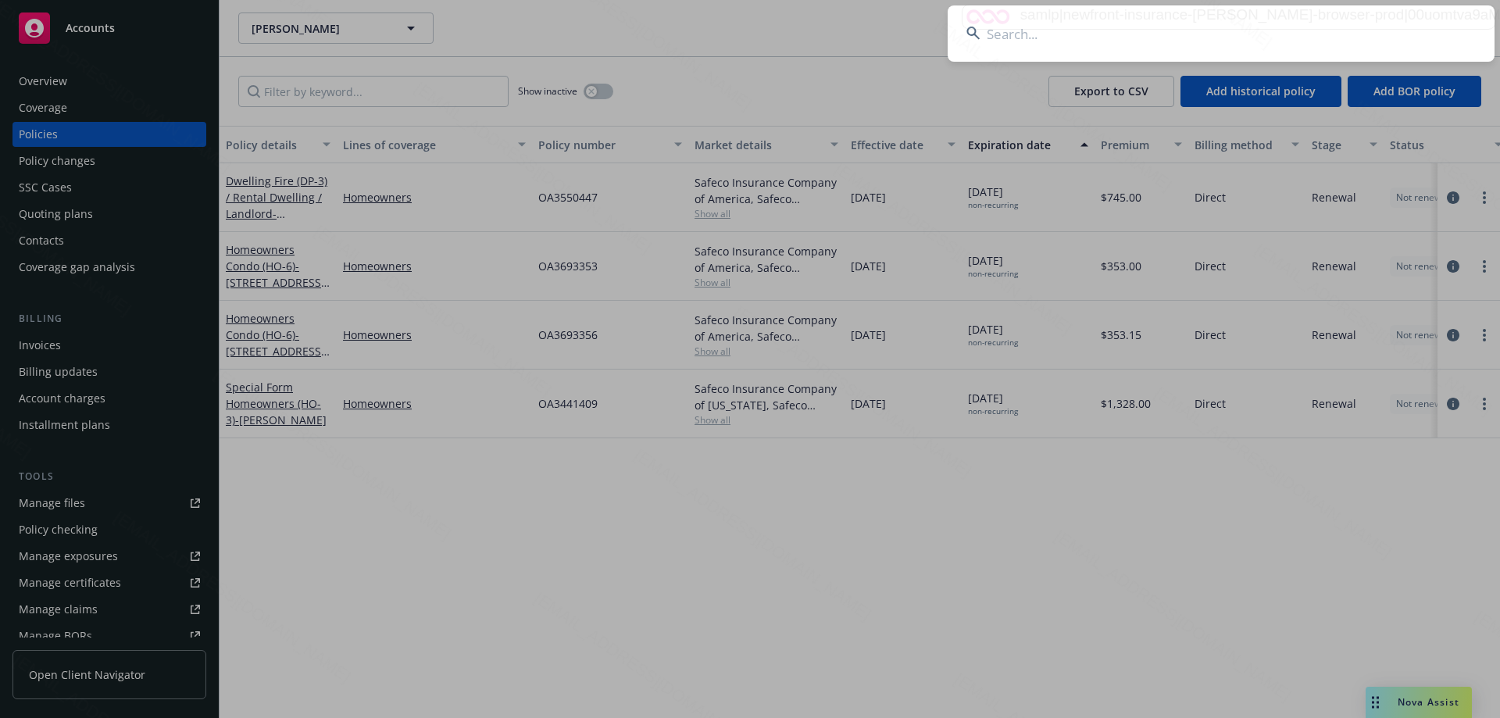
type input "[PERSON_NAME]"
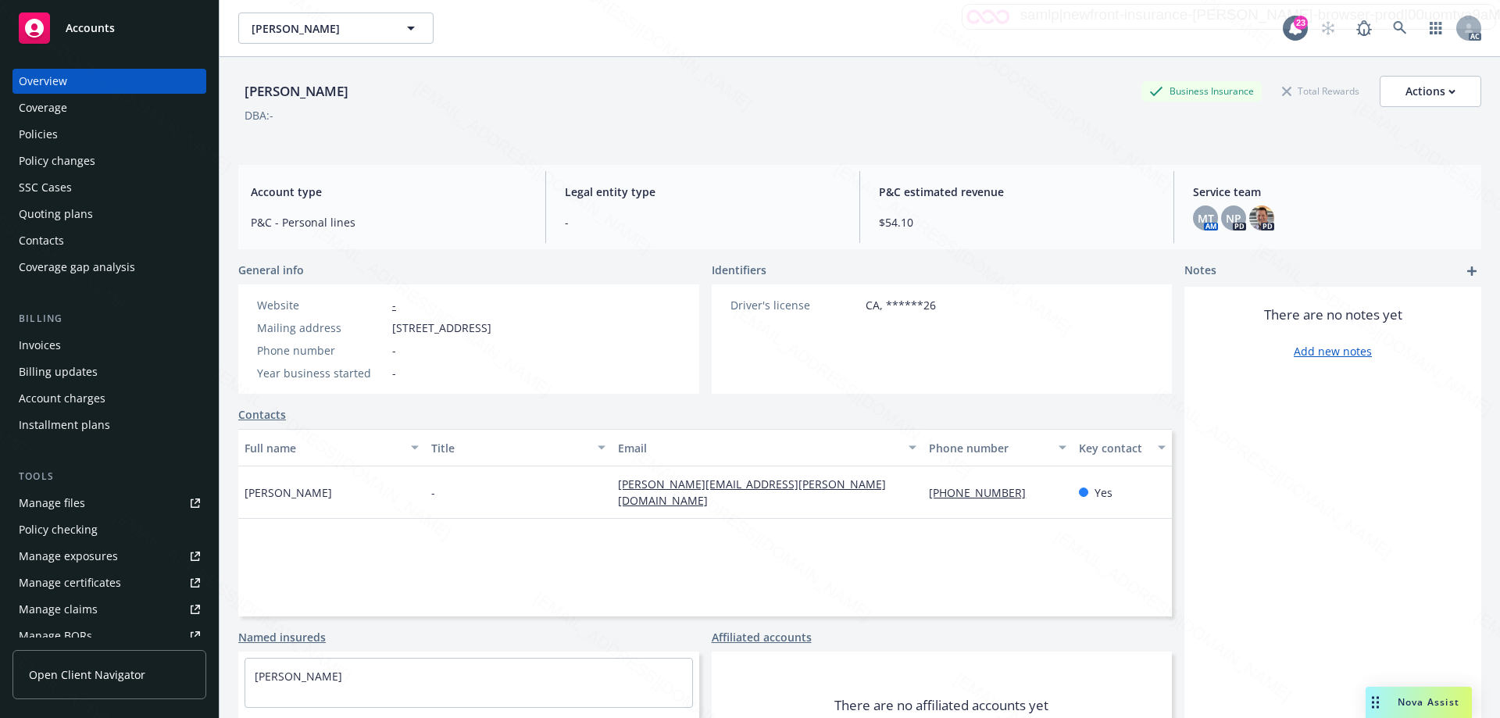
click at [69, 140] on div "Policies" at bounding box center [109, 134] width 181 height 25
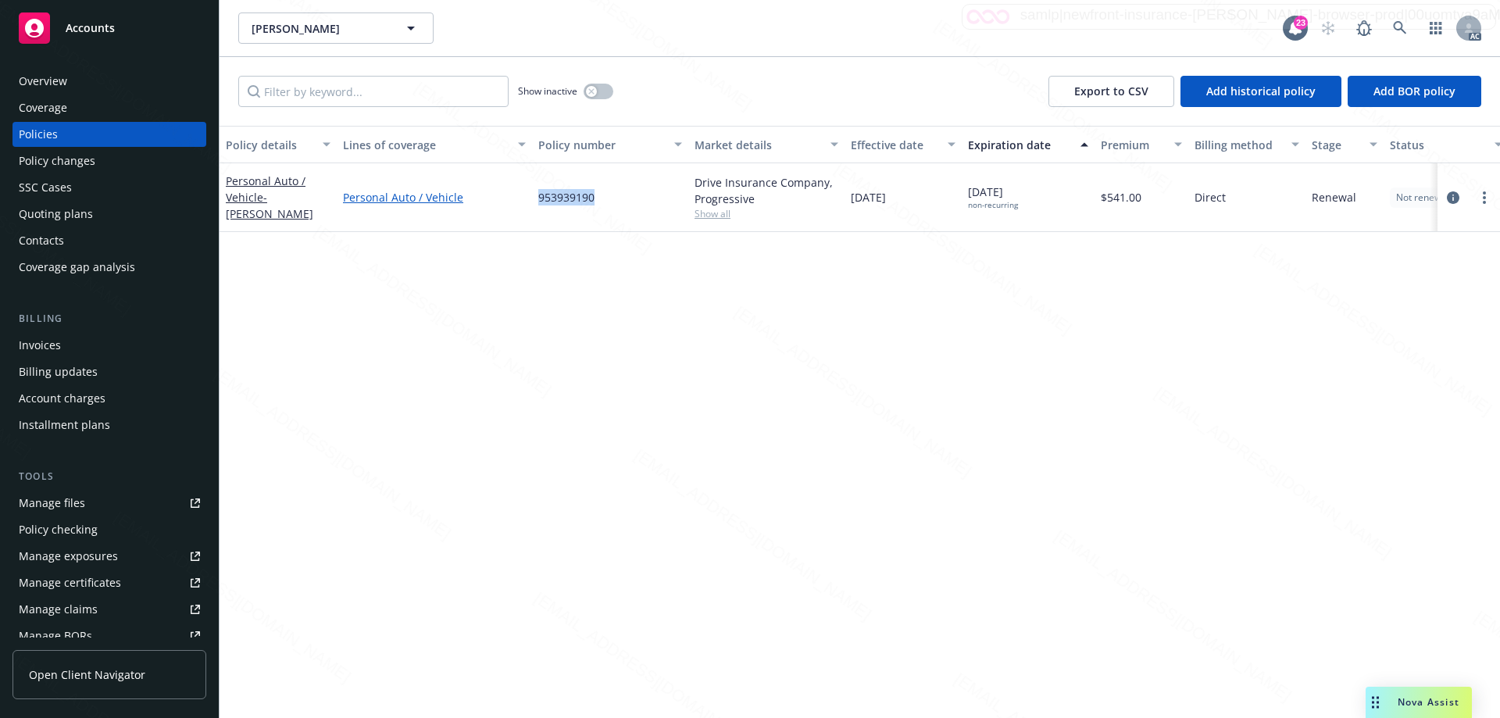
drag, startPoint x: 603, startPoint y: 197, endPoint x: 515, endPoint y: 199, distance: 88.3
click at [515, 199] on div "Personal Auto / Vehicle - [PERSON_NAME] Personal Auto / Vehicle 953939190 Drive…" at bounding box center [974, 197] width 1508 height 69
copy div "953939190"
click at [1402, 30] on icon at bounding box center [1400, 28] width 14 height 14
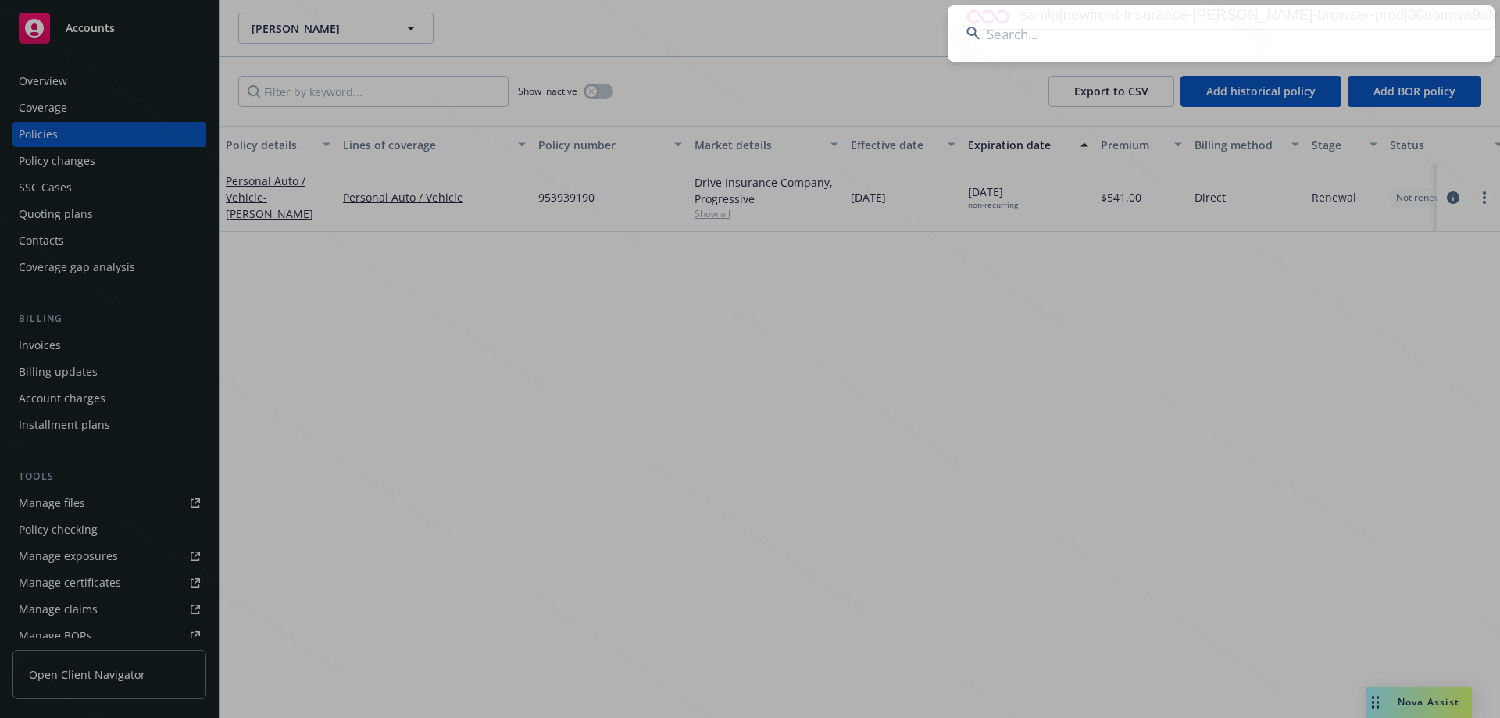
click at [1064, 45] on input at bounding box center [1221, 33] width 547 height 56
type input "[PERSON_NAME] & [PERSON_NAME]"
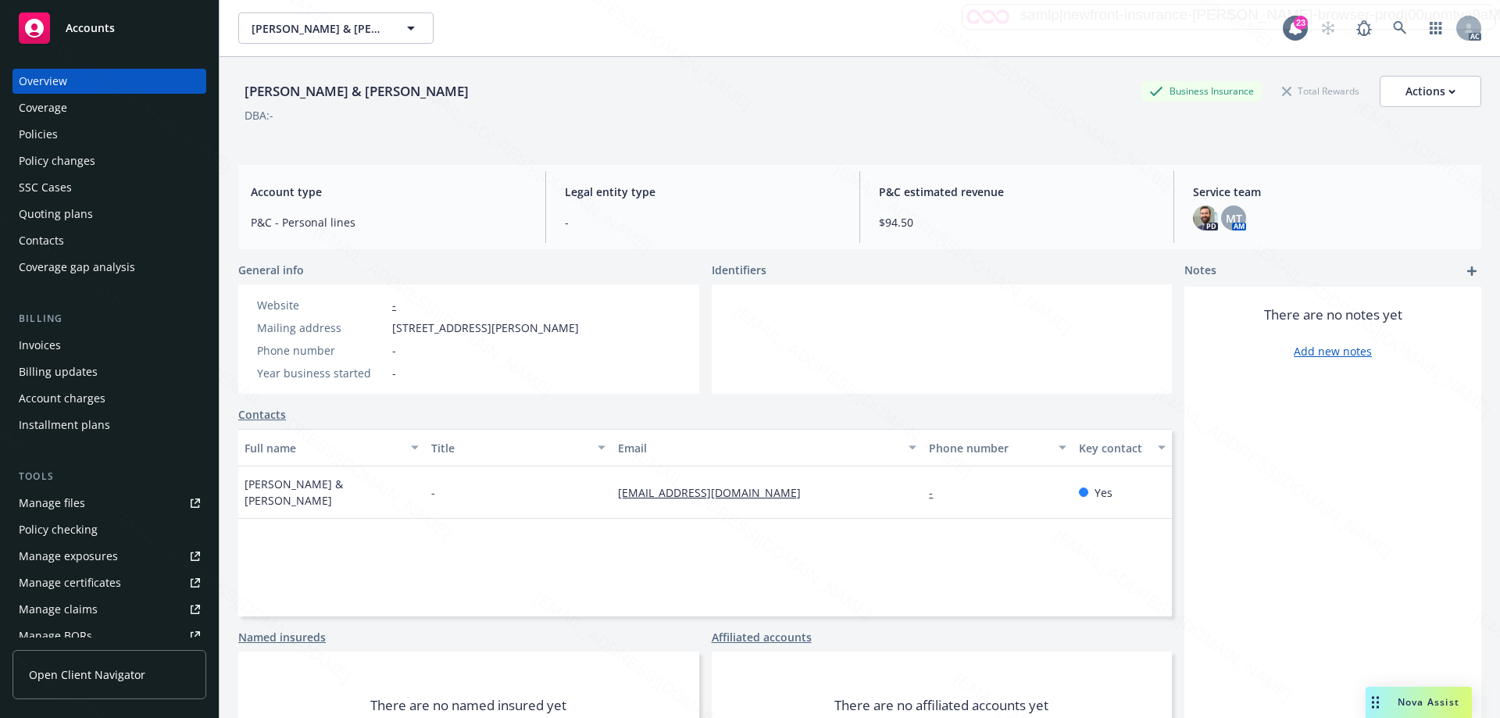
click at [94, 132] on div "Policies" at bounding box center [109, 134] width 181 height 25
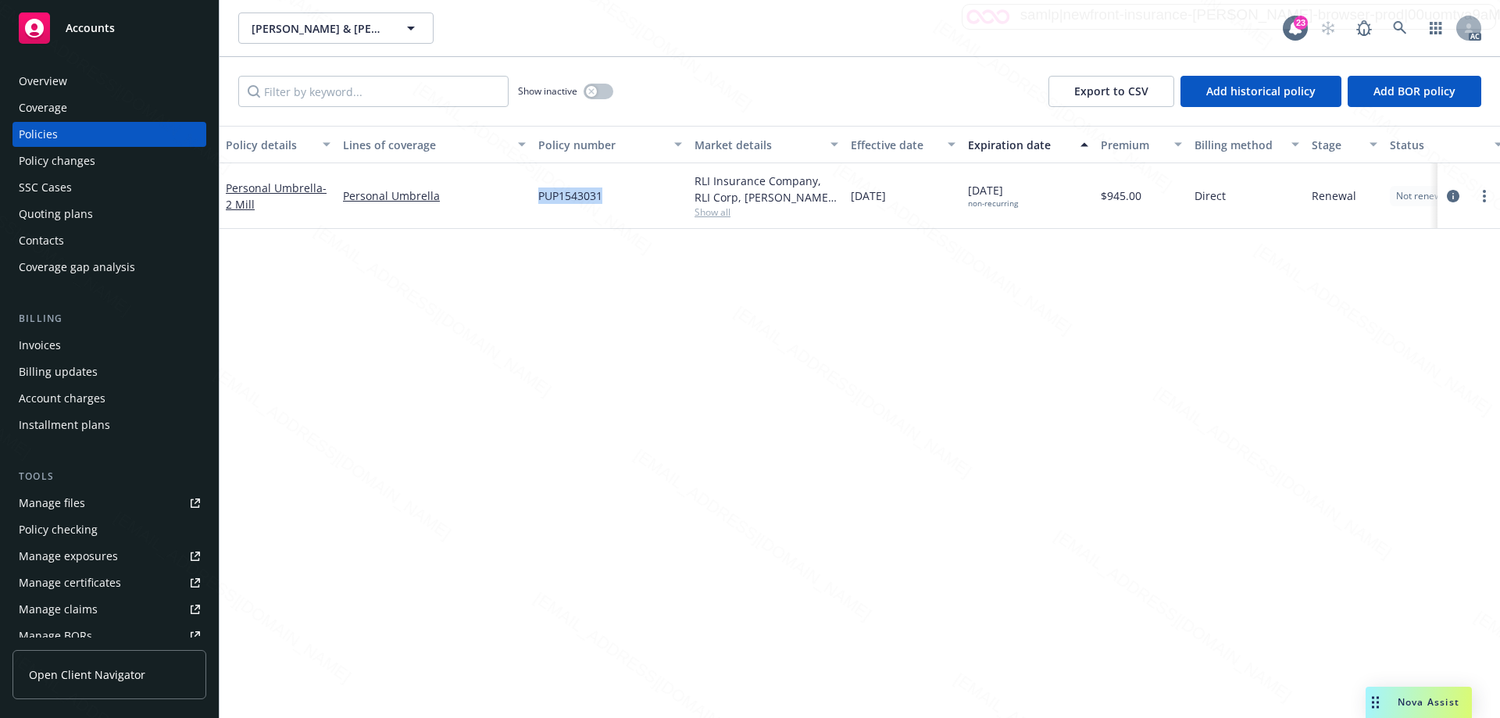
drag, startPoint x: 610, startPoint y: 198, endPoint x: 538, endPoint y: 197, distance: 72.7
click at [538, 197] on div "PUP1543031" at bounding box center [610, 196] width 156 height 66
click at [1403, 23] on icon at bounding box center [1400, 28] width 14 height 14
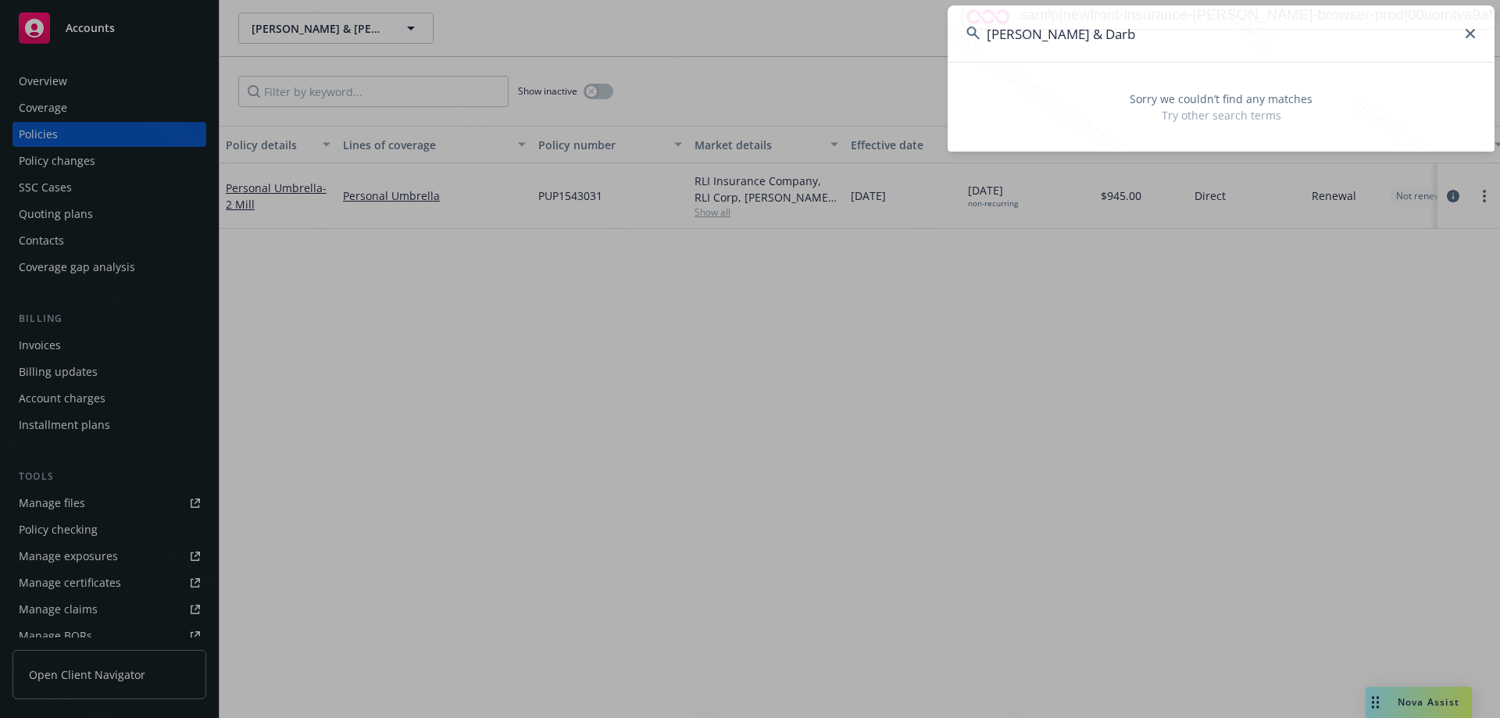
click at [1096, 33] on input "[PERSON_NAME] & Darb" at bounding box center [1221, 33] width 547 height 56
click at [1103, 33] on input "[PERSON_NAME] & Darb" at bounding box center [1221, 33] width 547 height 56
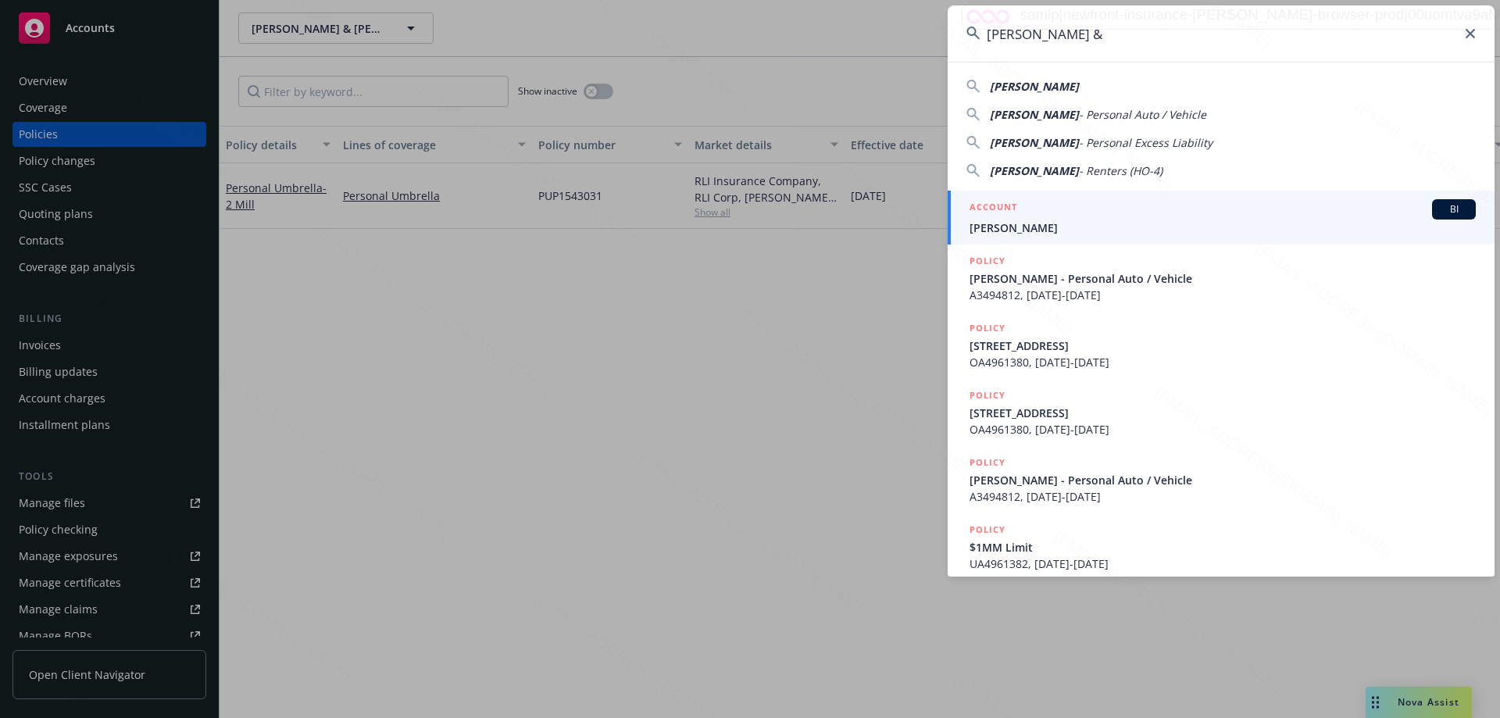
type input "[PERSON_NAME] &"
click at [1117, 225] on span "[PERSON_NAME]" at bounding box center [1223, 228] width 506 height 16
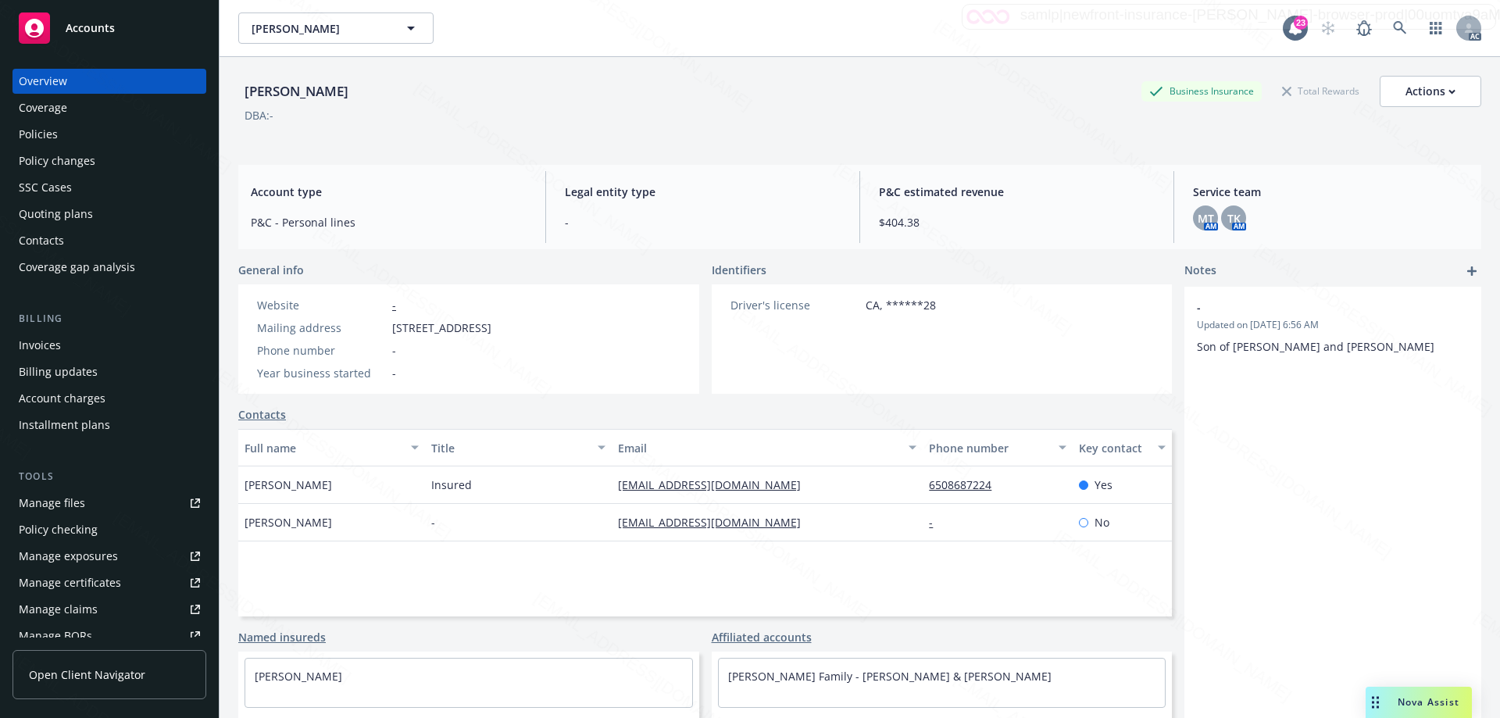
click at [43, 129] on div "Policies" at bounding box center [38, 134] width 39 height 25
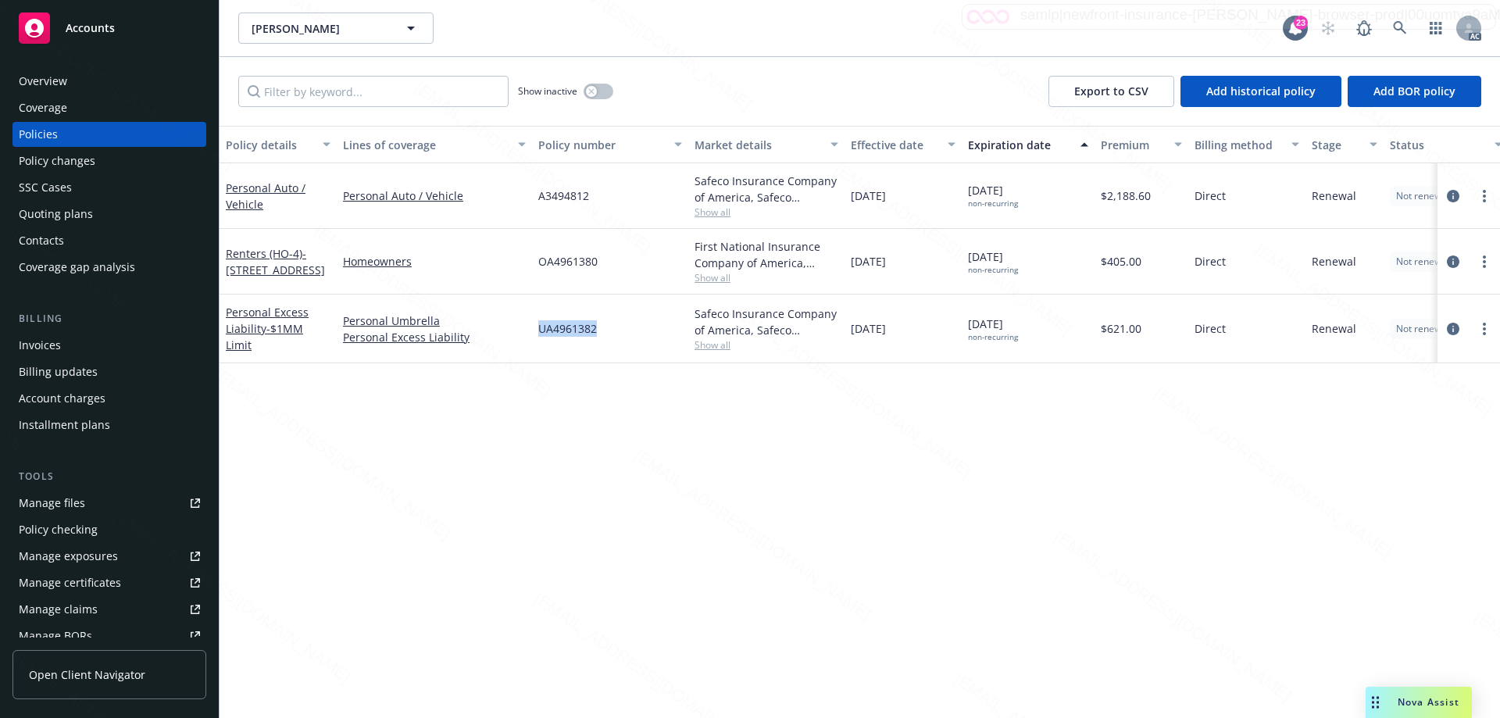
drag, startPoint x: 603, startPoint y: 331, endPoint x: 539, endPoint y: 332, distance: 64.1
click at [539, 332] on div "UA4961382" at bounding box center [610, 329] width 156 height 69
click at [1397, 28] on icon at bounding box center [1400, 28] width 14 height 14
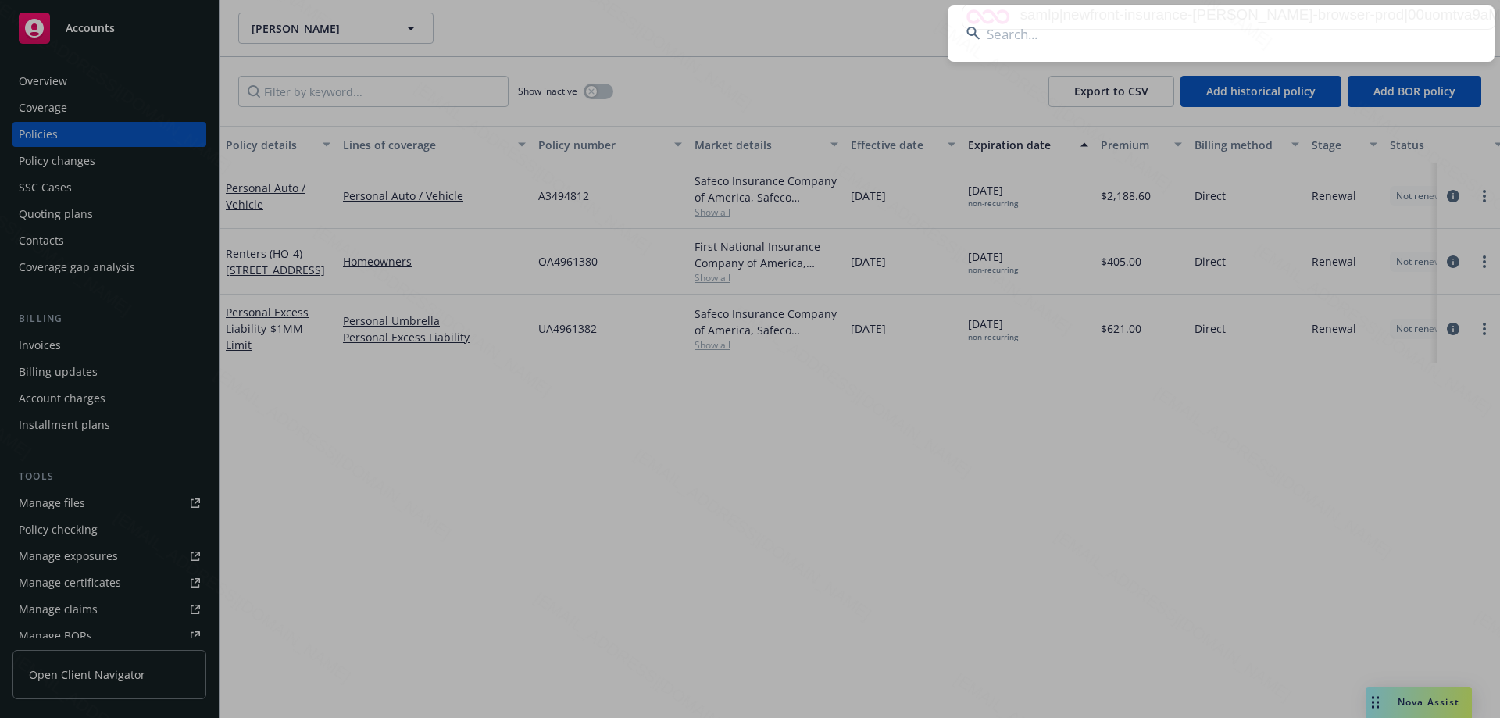
type input "[PERSON_NAME]"
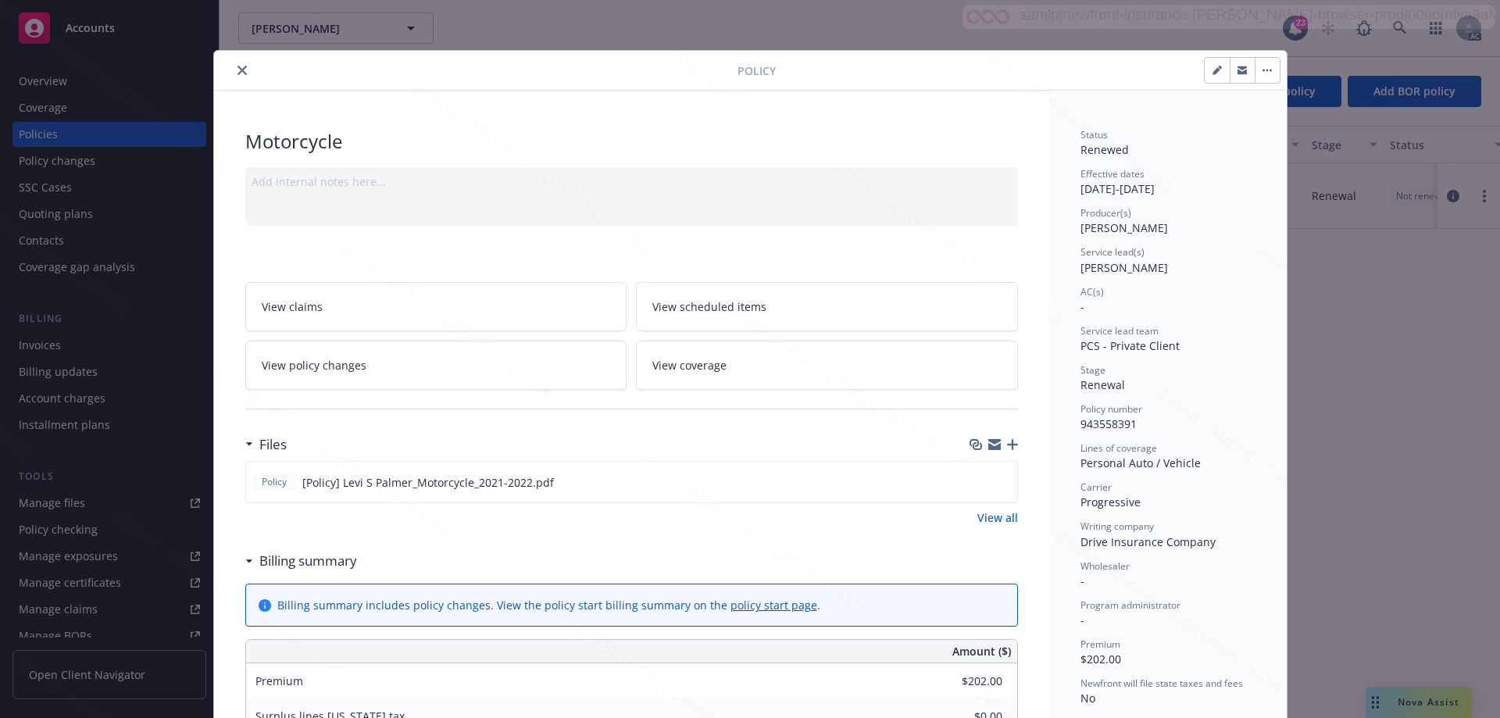
click at [238, 68] on icon "close" at bounding box center [242, 70] width 9 height 9
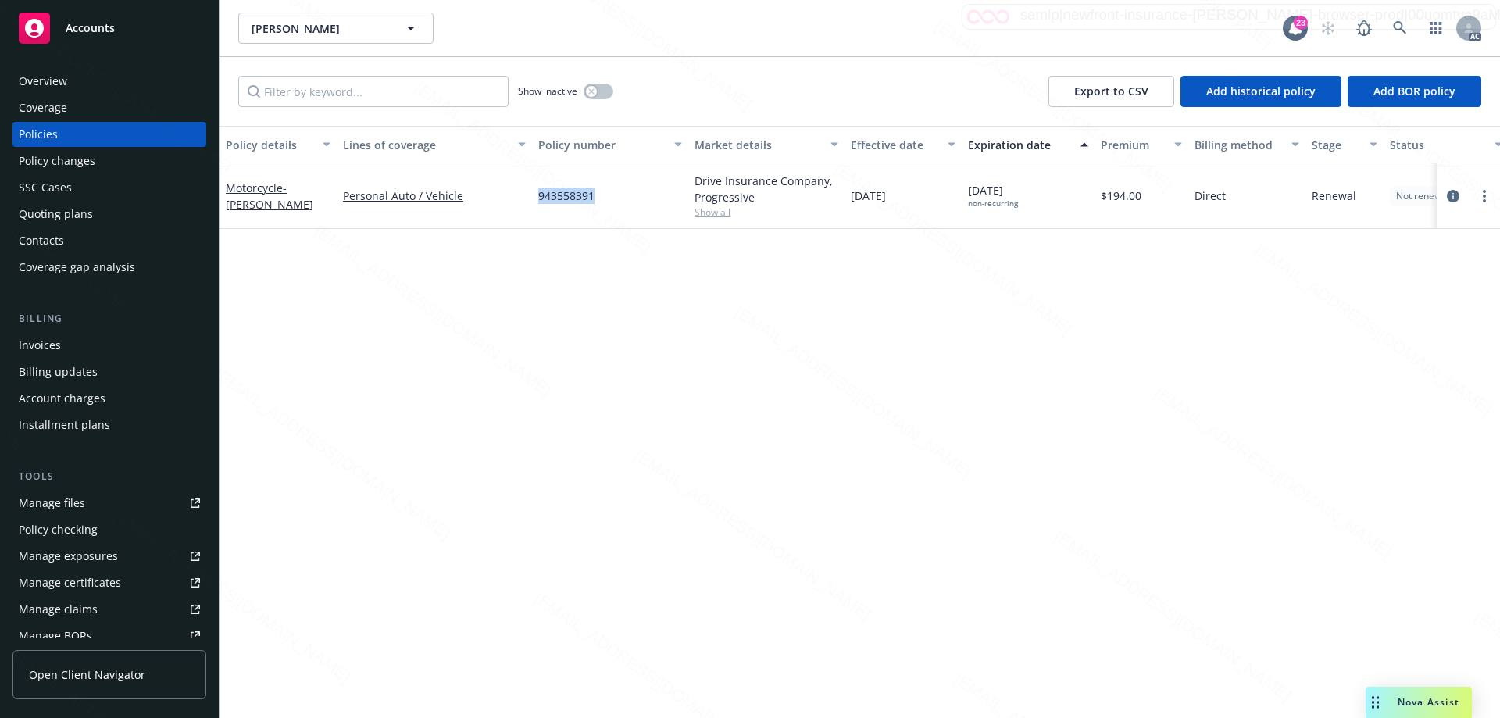
drag, startPoint x: 606, startPoint y: 197, endPoint x: 531, endPoint y: 200, distance: 75.9
click at [531, 200] on div "Motorcycle - [PERSON_NAME] Personal Auto / Vehicle 943558391 Drive Insurance Co…" at bounding box center [974, 196] width 1508 height 66
